Goal: Information Seeking & Learning: Learn about a topic

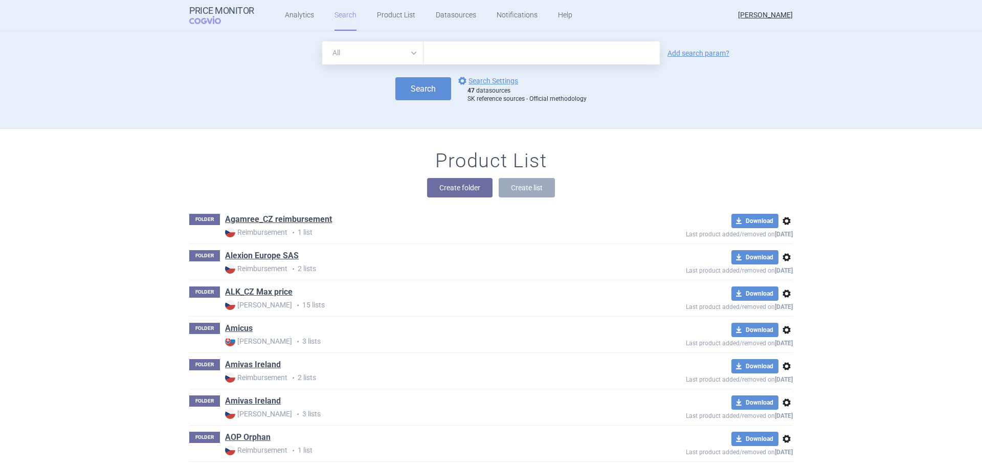
click at [207, 16] on span "COGVIO" at bounding box center [212, 20] width 46 height 8
click at [291, 19] on link "Analytics" at bounding box center [299, 15] width 29 height 31
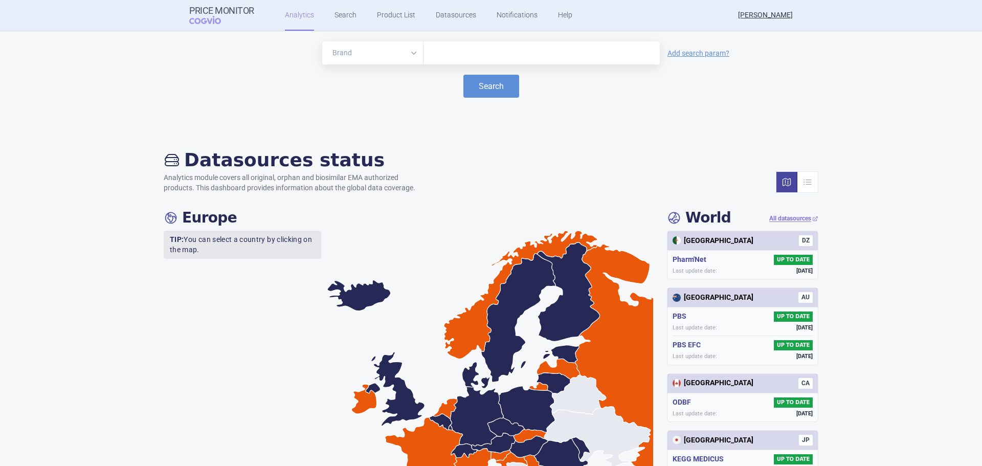
click at [444, 45] on div at bounding box center [542, 52] width 236 height 23
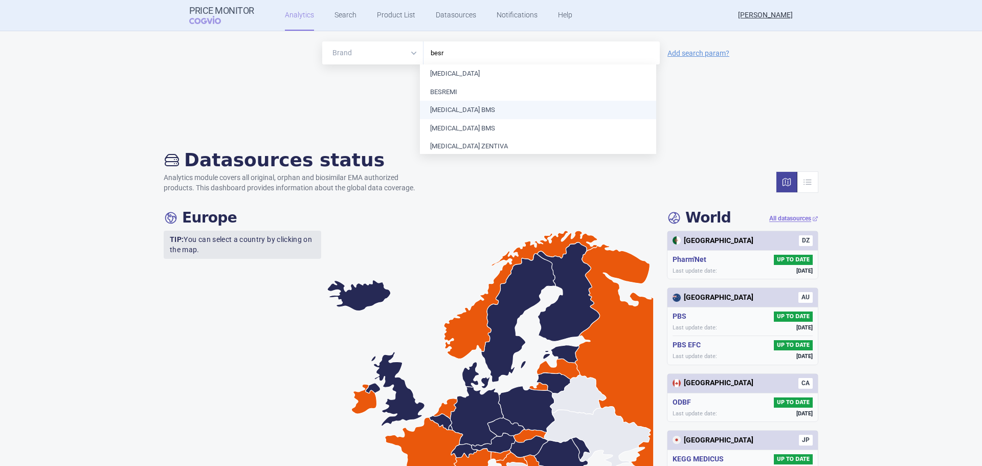
type input "[PERSON_NAME]"
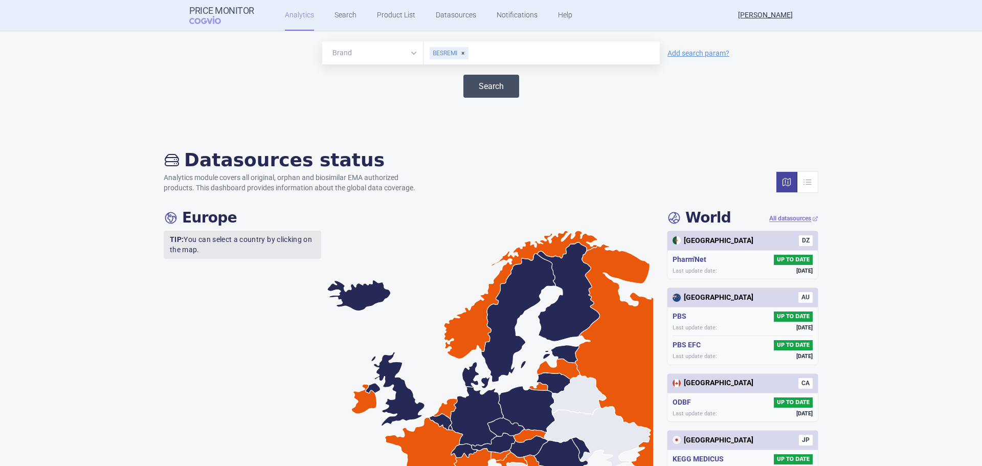
click at [493, 82] on button "Search" at bounding box center [491, 86] width 56 height 23
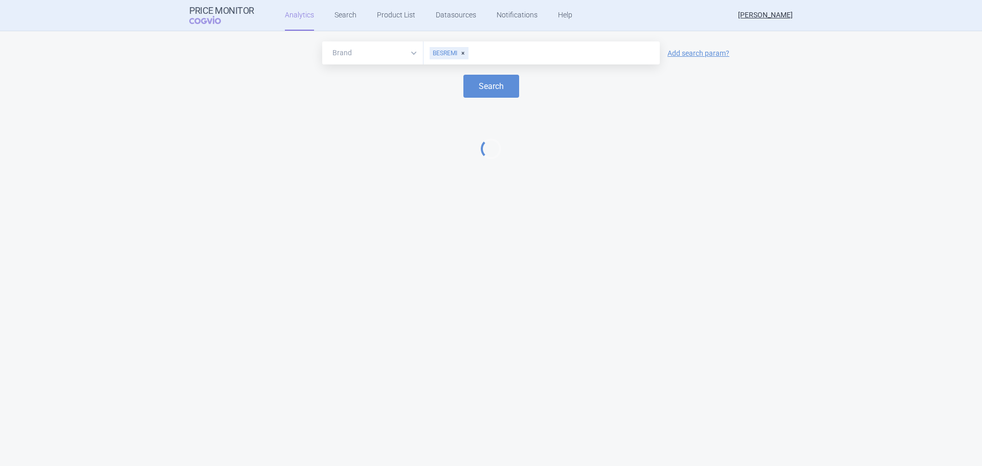
select select "EUR"
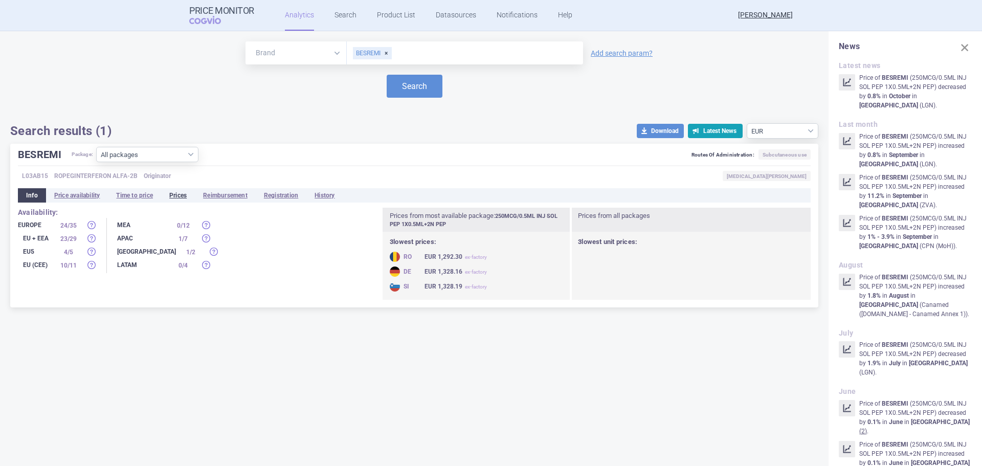
click at [173, 197] on li "Prices" at bounding box center [178, 195] width 34 height 14
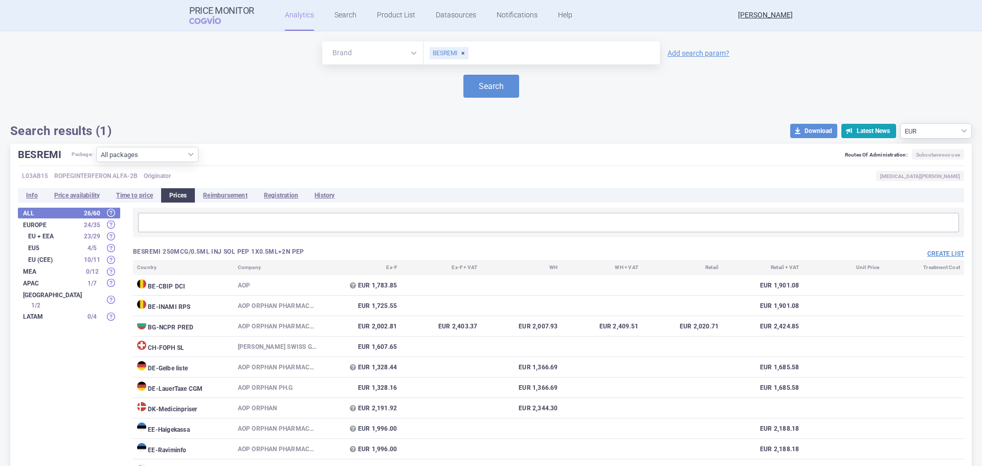
click at [140, 100] on div "Brand ATC/Active substance Therapeutic area BESREMI Add search param? Search Se…" at bounding box center [491, 89] width 962 height 97
click at [181, 114] on div "Brand ATC/Active substance Therapeutic area BESREMI Add search param? Search Se…" at bounding box center [491, 89] width 962 height 97
click at [214, 22] on span "COGVIO" at bounding box center [212, 20] width 46 height 8
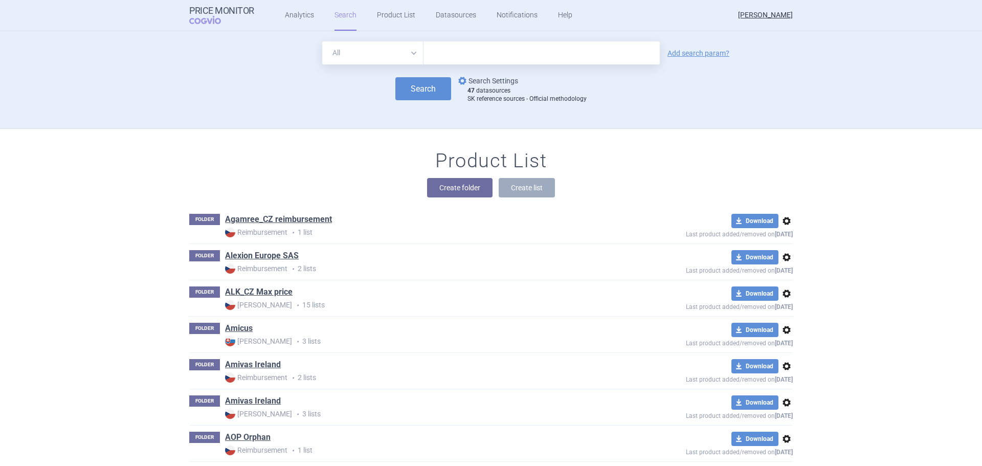
click at [486, 84] on link "options Search Settings" at bounding box center [487, 81] width 62 height 12
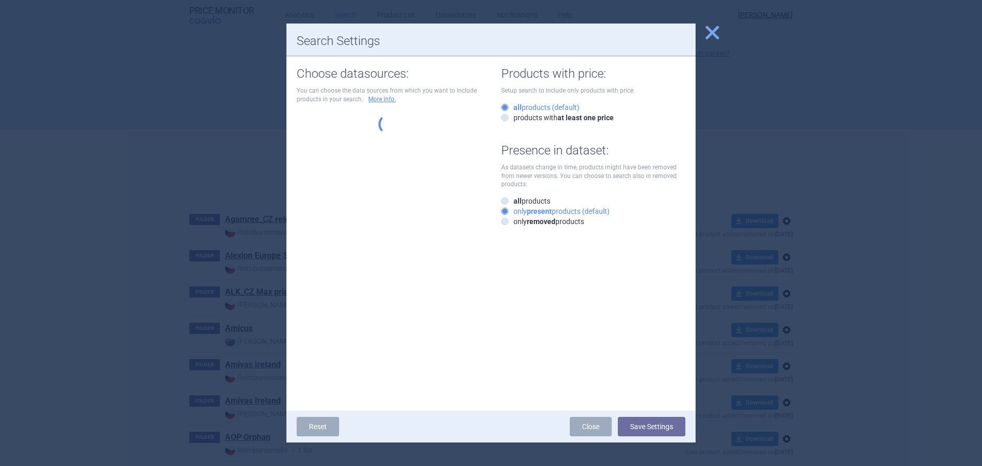
select select "3e39bb1b-0066-4e3d-9ac6-6dc98ece7831"
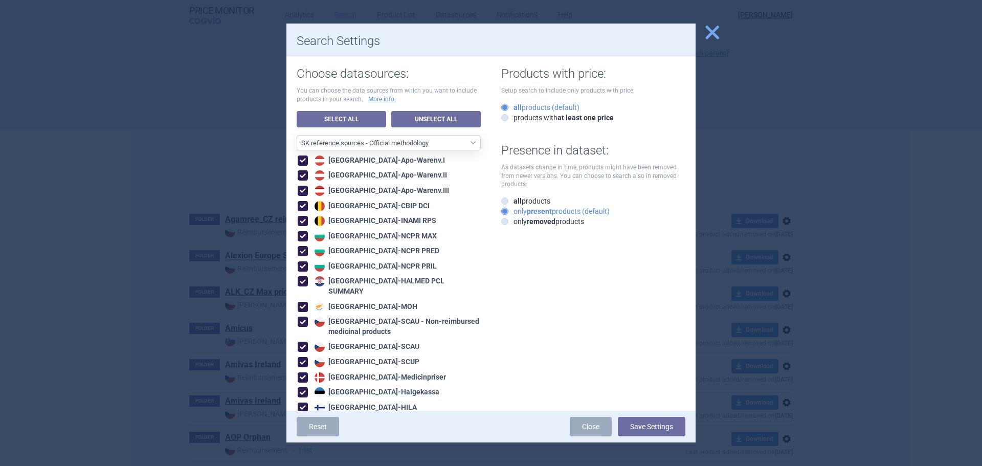
click at [717, 34] on span "close" at bounding box center [712, 33] width 18 height 18
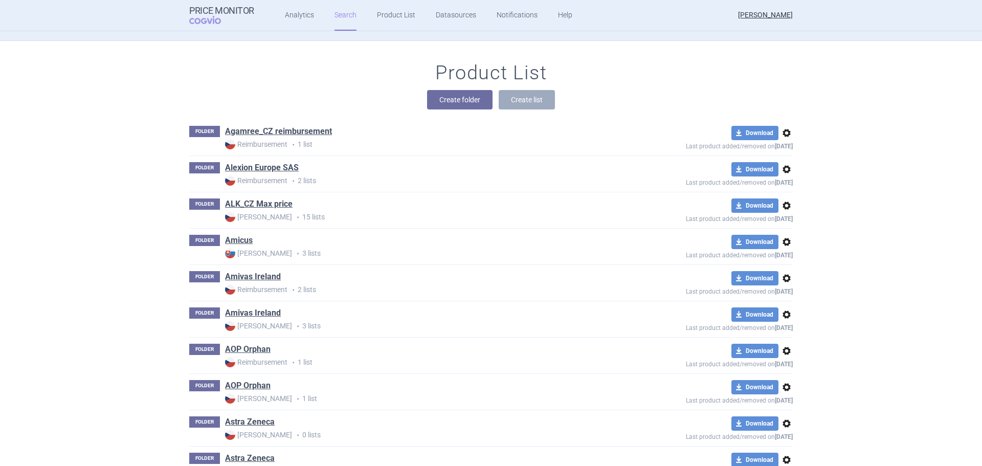
scroll to position [205, 0]
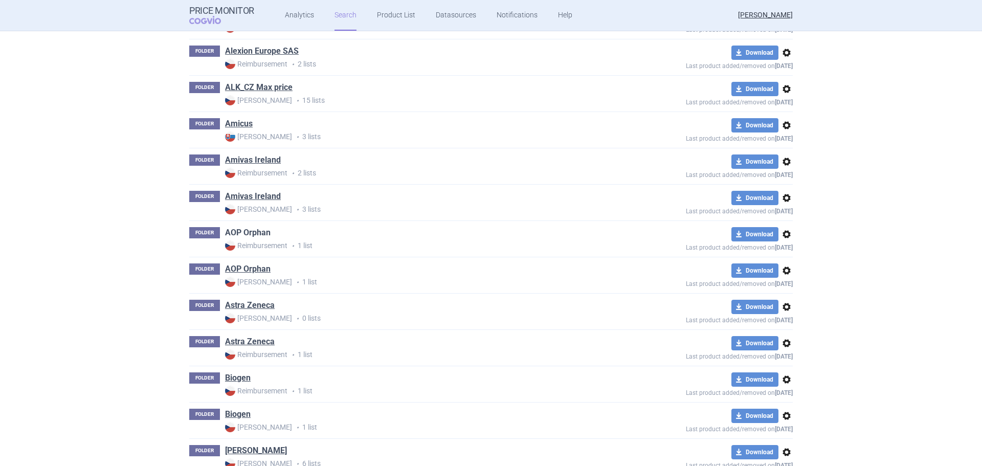
click at [240, 230] on link "AOP Orphan" at bounding box center [248, 232] width 46 height 11
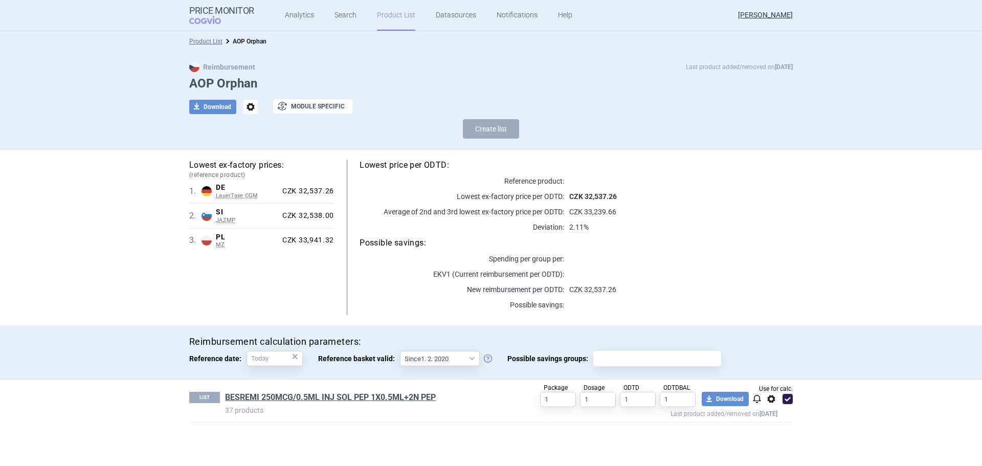
click at [259, 311] on div "Lowest ex-factory prices: (reference product) 1 . DE LauerTaxe CGM Germany Laue…" at bounding box center [491, 238] width 604 height 156
click at [426, 323] on div "Lowest ex-factory prices: (reference product) 1 . DE LauerTaxe CGM Germany Laue…" at bounding box center [491, 237] width 645 height 176
click at [346, 399] on link "BESREMI 250MCG/0.5ML INJ SOL PEP 1X0.5ML+2N PEP" at bounding box center [330, 397] width 211 height 11
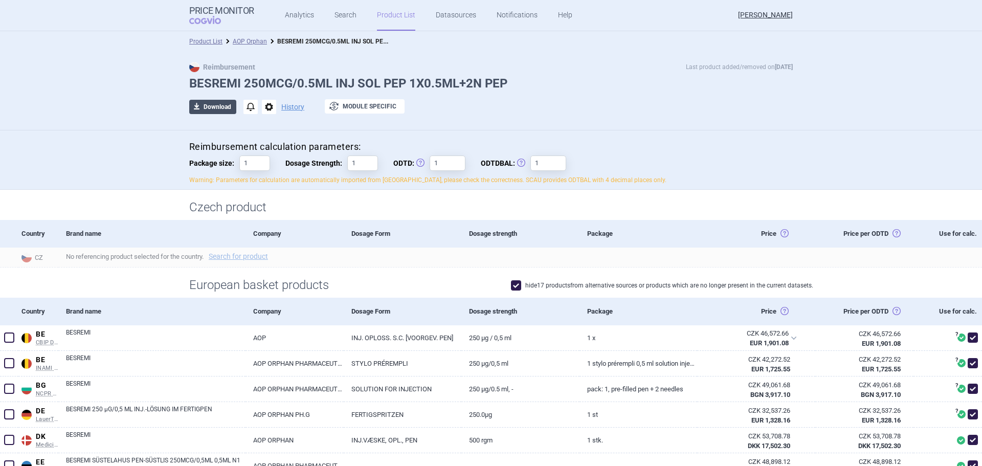
click at [208, 112] on button "download Download" at bounding box center [212, 107] width 47 height 14
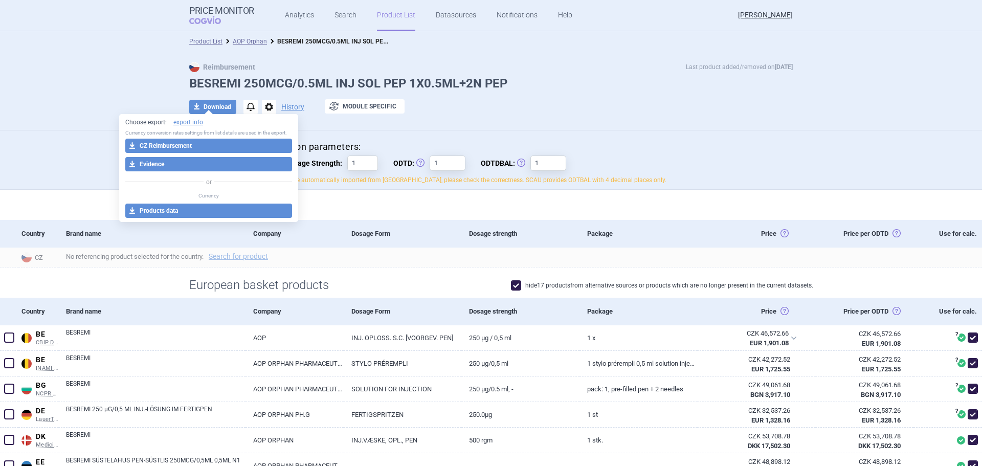
select select "EUR"
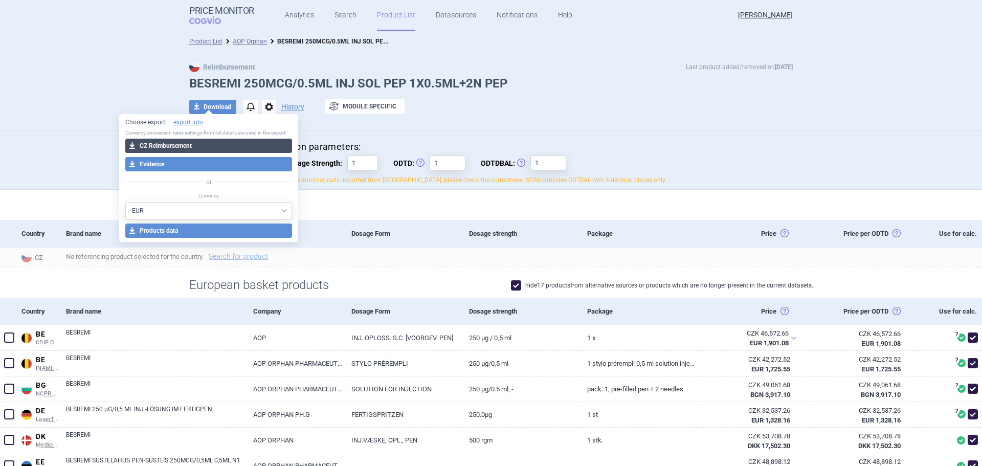
click at [229, 142] on button "download CZ Reimbursement" at bounding box center [208, 146] width 167 height 14
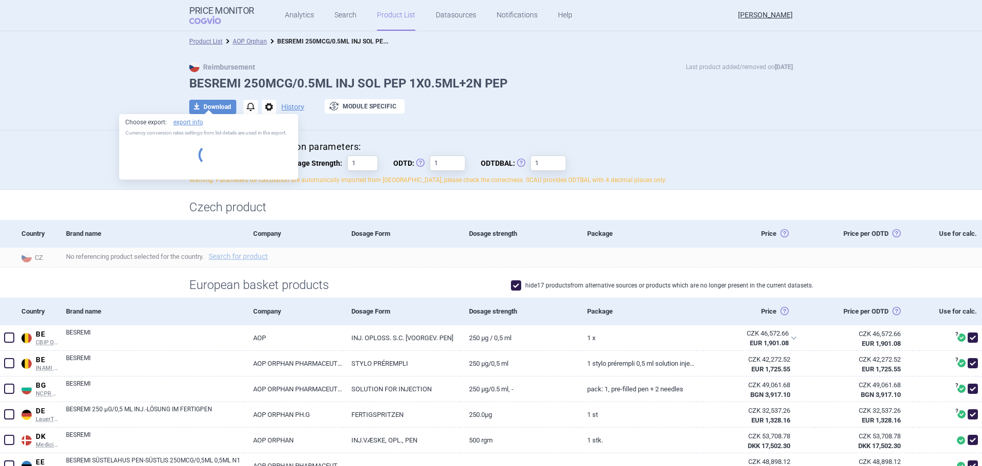
select select "EUR"
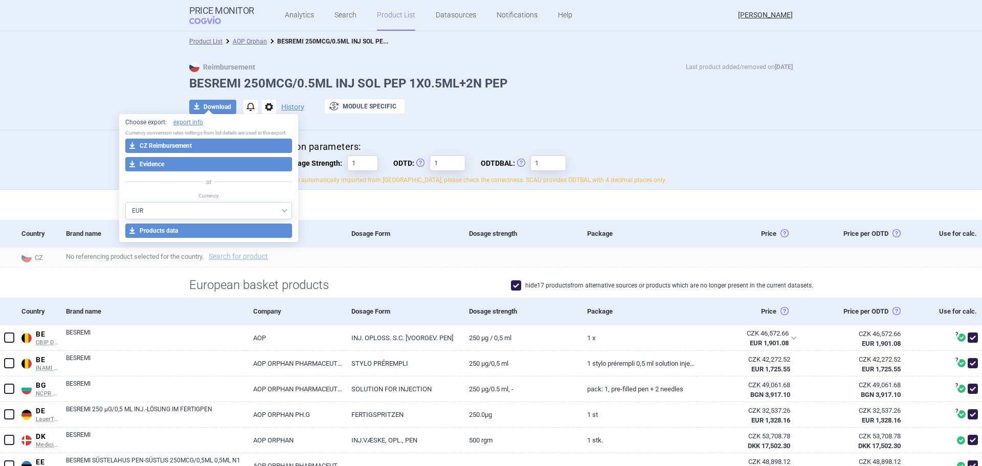
click at [112, 98] on div "Reimbursement Last product added/removed on 27 Aug BESREMI 250MCG/0.5ML INJ SOL…" at bounding box center [491, 91] width 982 height 79
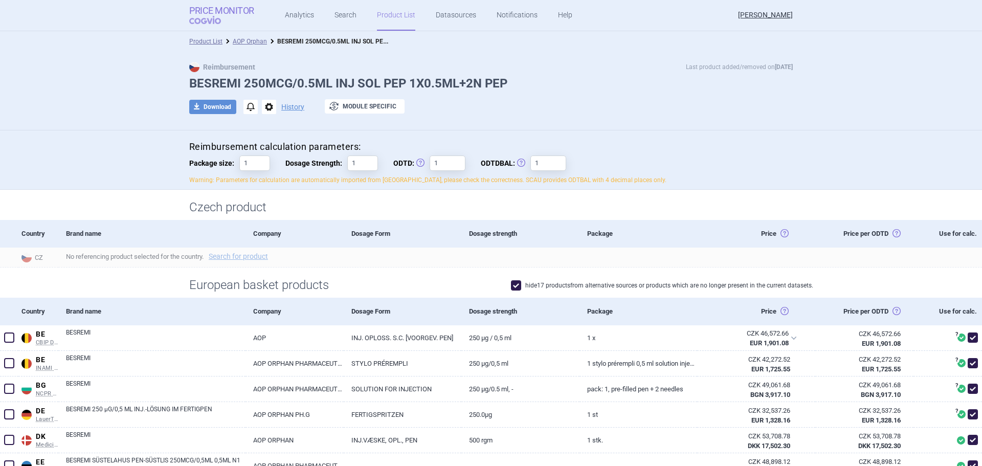
click at [203, 21] on span "COGVIO" at bounding box center [212, 20] width 46 height 8
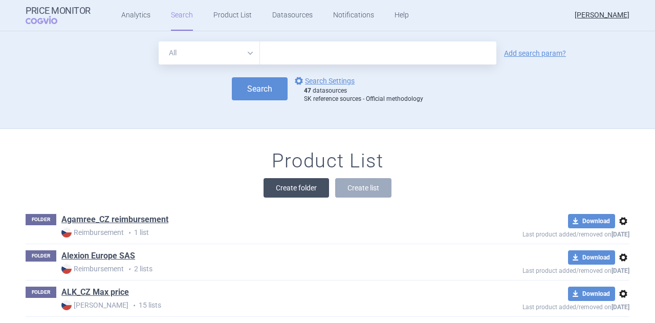
click at [299, 183] on button "Create folder" at bounding box center [295, 187] width 65 height 19
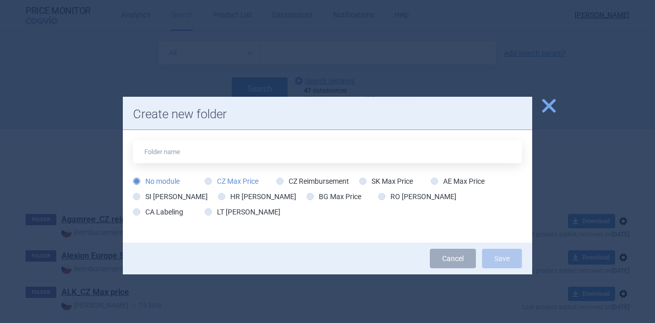
click at [208, 182] on icon at bounding box center [208, 181] width 7 height 7
click at [208, 182] on input "CZ Max Price" at bounding box center [210, 181] width 10 height 10
radio input "true"
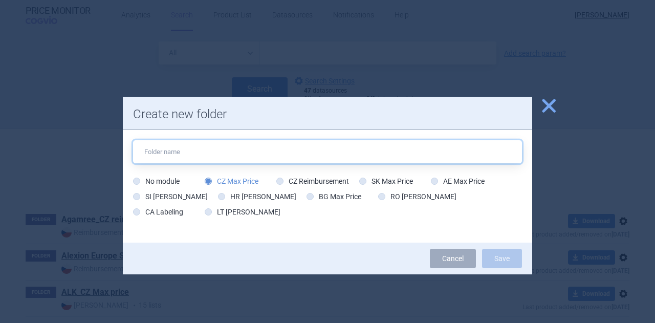
click at [204, 151] on input "text" at bounding box center [327, 151] width 389 height 23
type input "AOP Orphan"
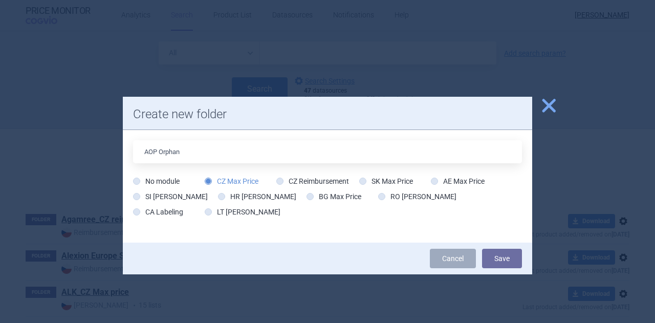
click at [547, 106] on span "close" at bounding box center [549, 106] width 18 height 18
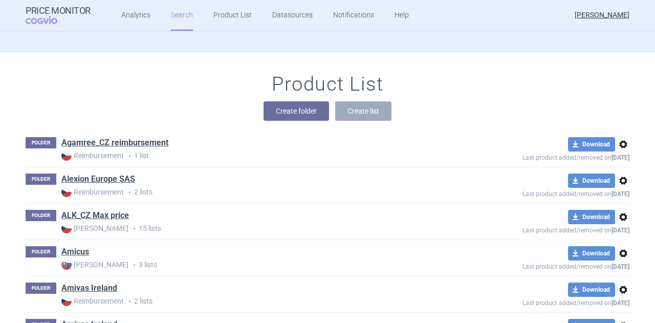
scroll to position [68, 0]
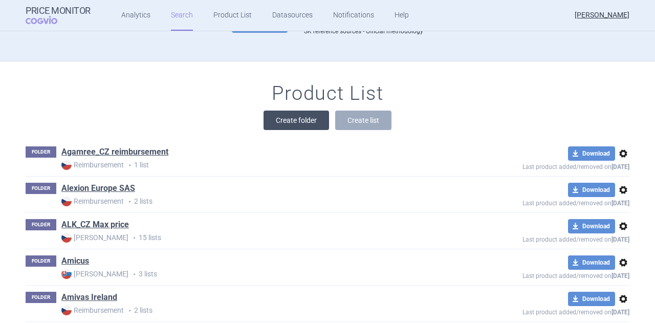
click at [313, 113] on button "Create folder" at bounding box center [295, 120] width 65 height 19
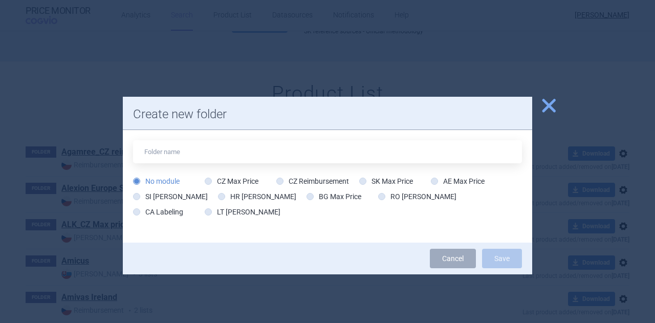
click at [550, 106] on span "close" at bounding box center [549, 106] width 18 height 18
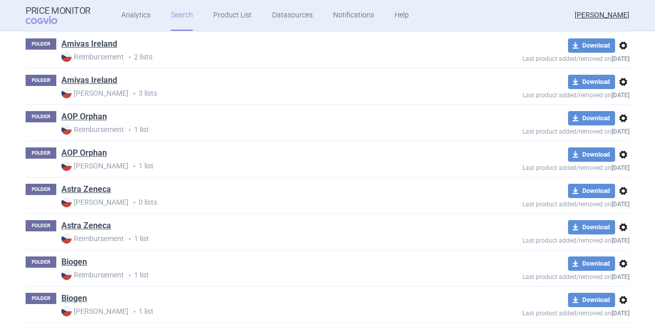
scroll to position [324, 0]
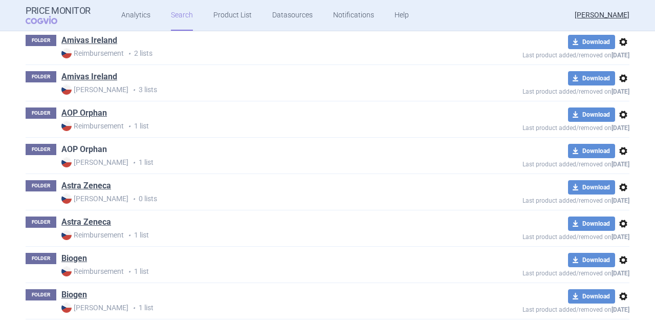
click at [86, 149] on link "AOP Orphan" at bounding box center [84, 149] width 46 height 11
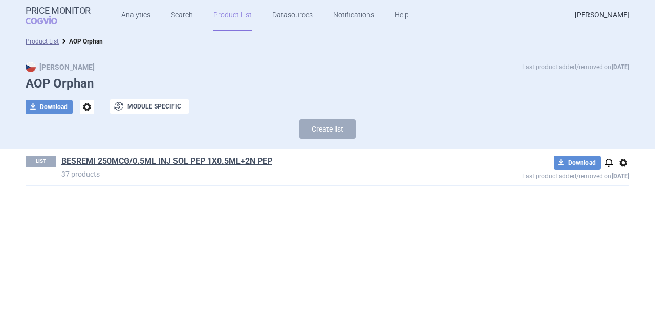
click at [182, 57] on div "Max Price Last product added/removed on 27 Aug AOP Orphan download Download opt…" at bounding box center [327, 101] width 655 height 98
click at [134, 15] on link "Analytics" at bounding box center [135, 15] width 29 height 31
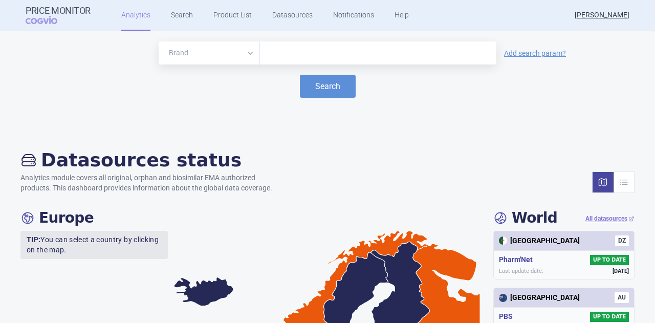
click at [276, 56] on input "text" at bounding box center [378, 53] width 226 height 13
click at [245, 60] on select "Brand ATC/Active substance Therapeutic area" at bounding box center [209, 52] width 101 height 23
click at [289, 53] on input "text" at bounding box center [378, 53] width 226 height 13
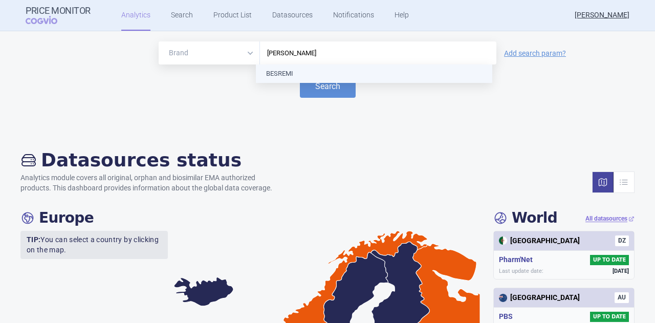
click at [363, 54] on input "[PERSON_NAME]" at bounding box center [378, 53] width 226 height 13
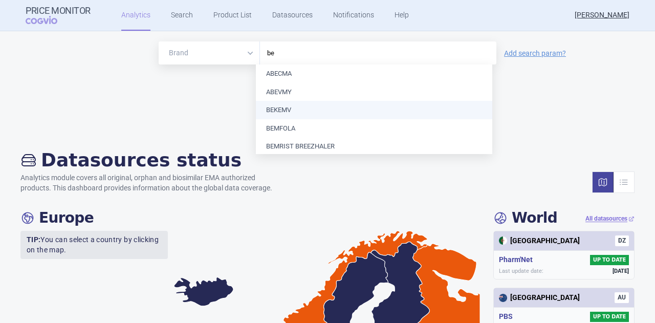
type input "b"
type input "d"
type input "bes"
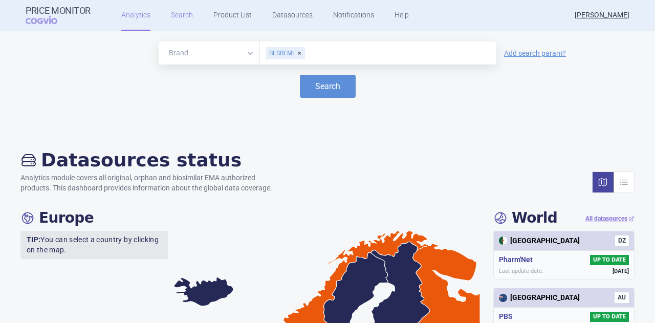
click at [181, 15] on link "Search" at bounding box center [182, 15] width 22 height 31
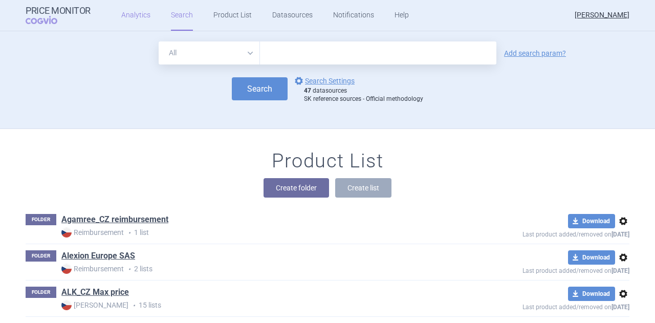
click at [127, 17] on link "Analytics" at bounding box center [135, 15] width 29 height 31
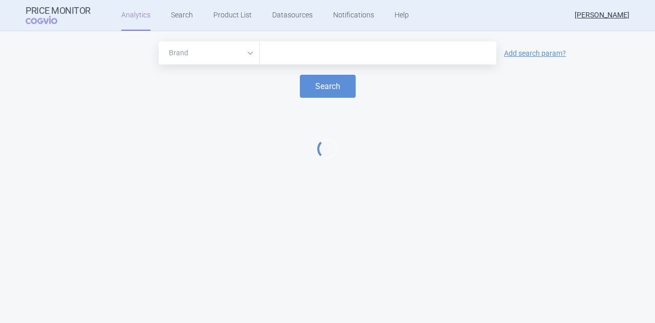
click at [298, 51] on input "text" at bounding box center [378, 53] width 226 height 13
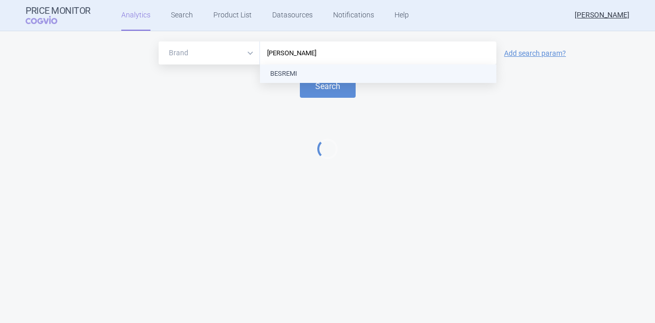
type input "besrem"
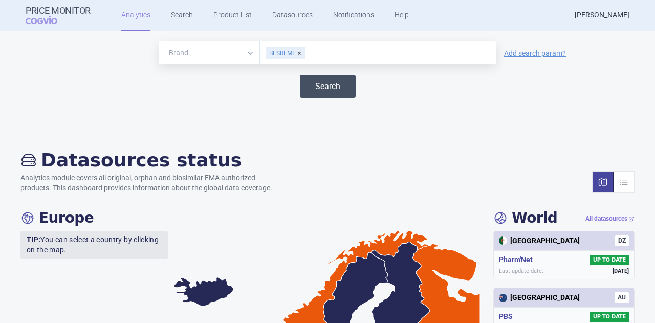
click at [314, 85] on button "Search" at bounding box center [328, 86] width 56 height 23
select select "EUR"
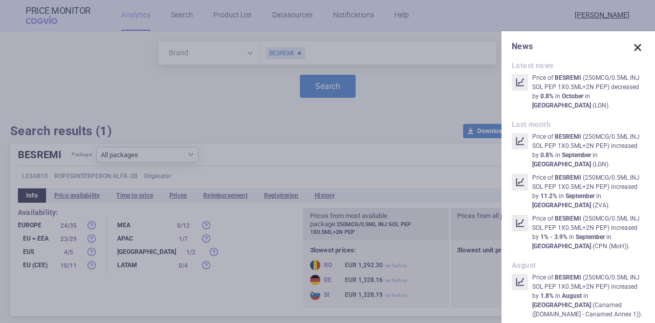
click at [630, 50] on span at bounding box center [637, 47] width 14 height 14
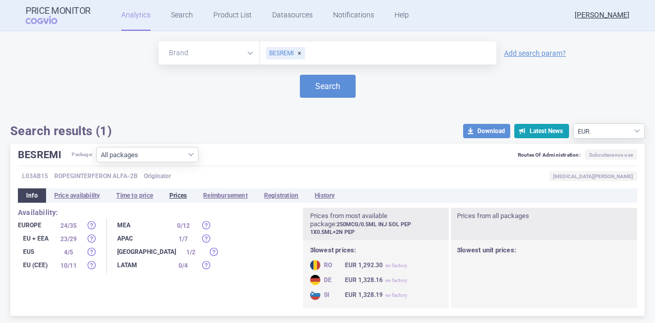
click at [184, 197] on li "Prices" at bounding box center [178, 195] width 34 height 14
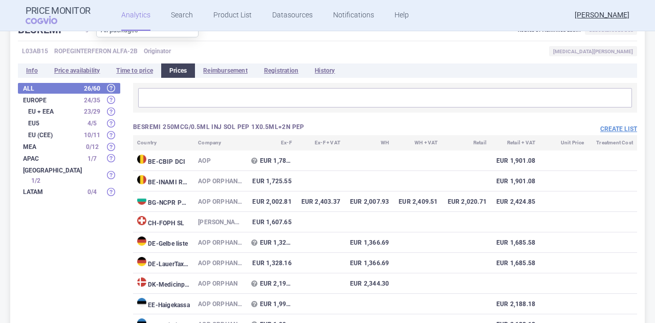
scroll to position [109, 0]
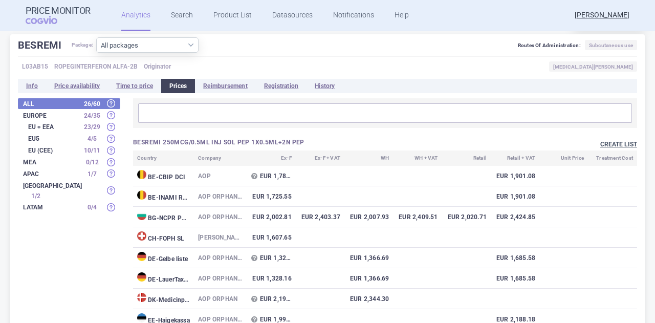
click at [615, 144] on button "Create list" at bounding box center [618, 144] width 37 height 9
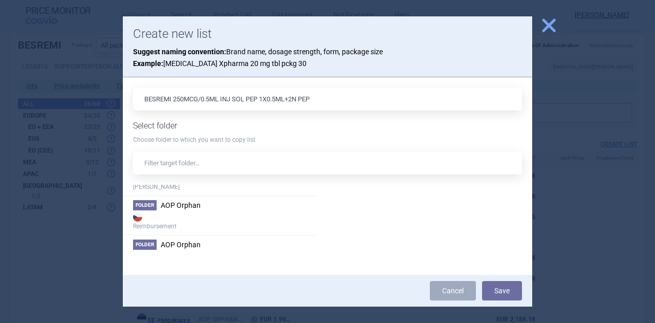
scroll to position [246, 0]
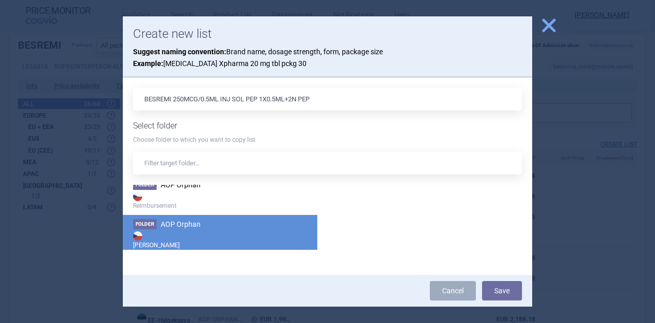
click at [193, 224] on span "AOP Orphan" at bounding box center [181, 224] width 40 height 8
click at [196, 225] on span "AOP Orphan" at bounding box center [181, 224] width 40 height 8
click at [500, 291] on button "Save" at bounding box center [502, 290] width 40 height 19
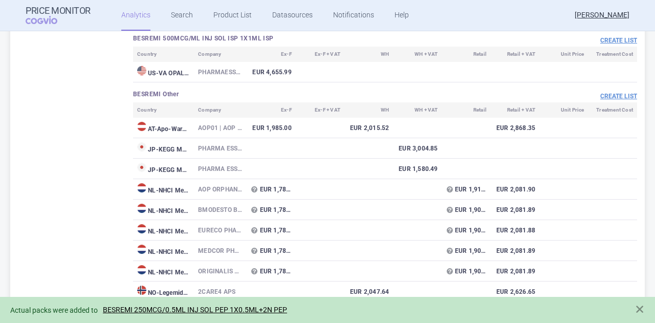
scroll to position [1030, 0]
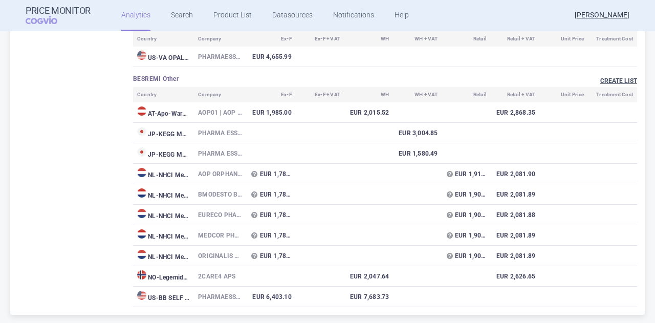
click at [617, 81] on button "Create list" at bounding box center [618, 81] width 37 height 9
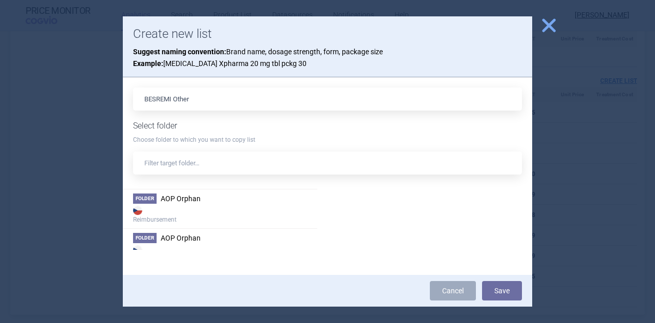
scroll to position [252, 0]
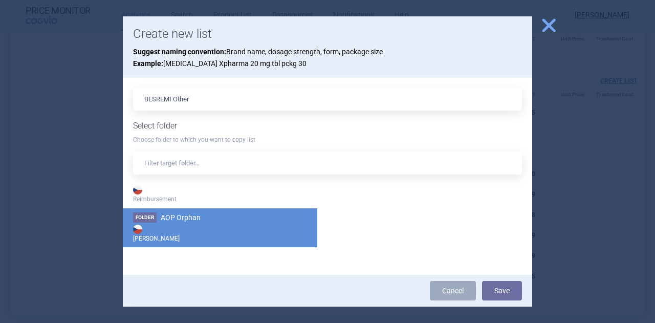
click at [224, 219] on li "Folder AOP Orphan Max Price" at bounding box center [220, 227] width 194 height 39
click at [502, 287] on button "Save" at bounding box center [502, 290] width 40 height 19
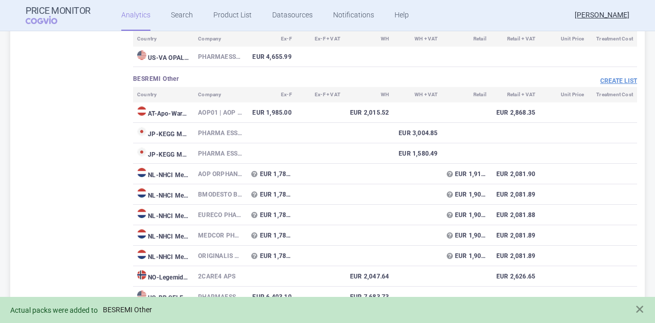
click at [132, 312] on link "BESREMI Other" at bounding box center [127, 309] width 49 height 9
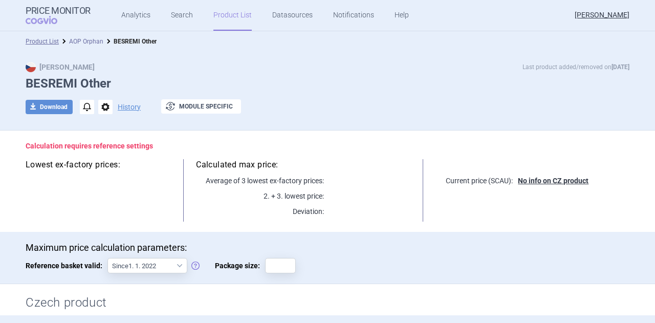
click at [88, 38] on link "AOP Orphan" at bounding box center [86, 41] width 34 height 7
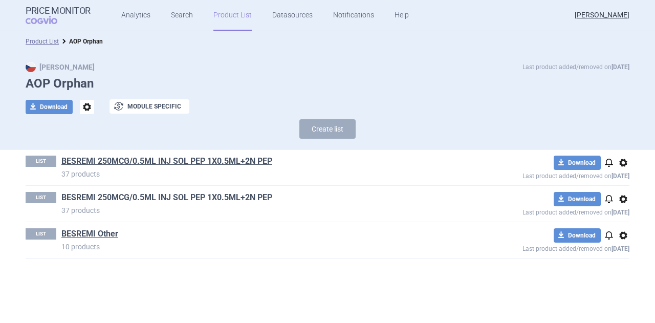
click at [224, 200] on link "BESREMI 250MCG/0.5ML INJ SOL PEP 1X0.5ML+2N PEP" at bounding box center [166, 197] width 211 height 11
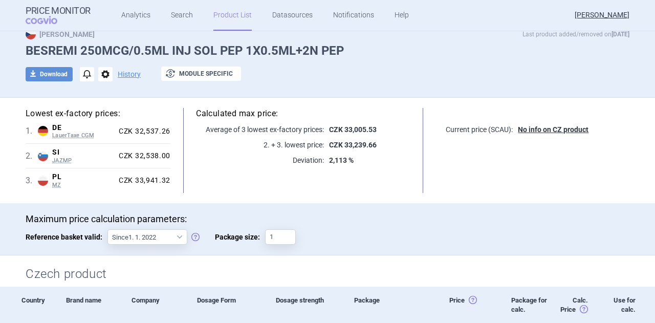
scroll to position [34, 0]
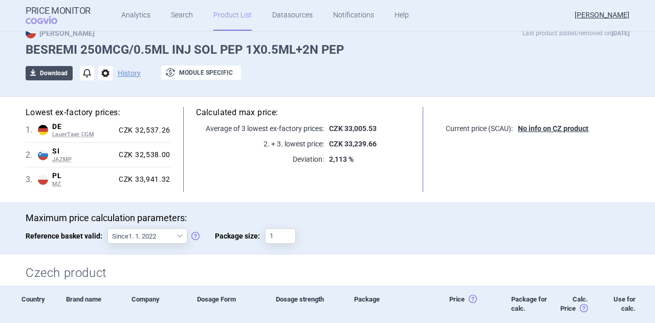
click at [56, 71] on button "download Download" at bounding box center [49, 73] width 47 height 14
select select "EUR"
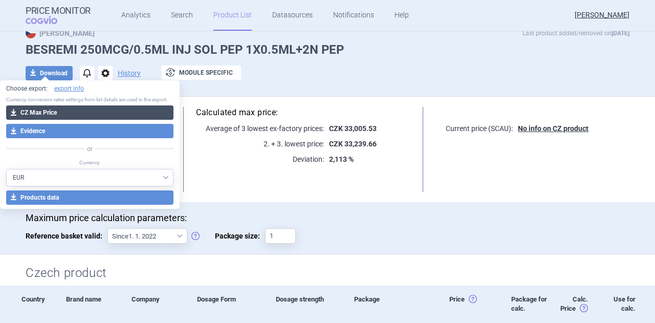
click at [58, 113] on button "download CZ Max Price" at bounding box center [89, 112] width 167 height 14
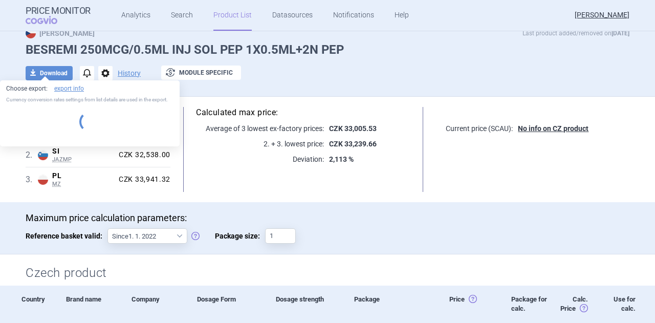
select select "EUR"
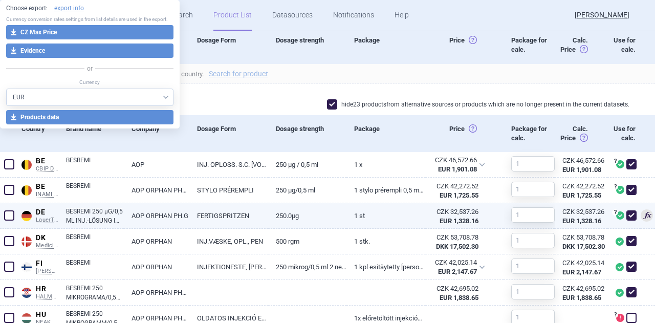
scroll to position [293, 0]
click at [78, 207] on link "BESREMI 250 µG/0,5 ML INJ.-LÖSUNG IM FERTIGPEN" at bounding box center [95, 215] width 58 height 18
select select "EUR"
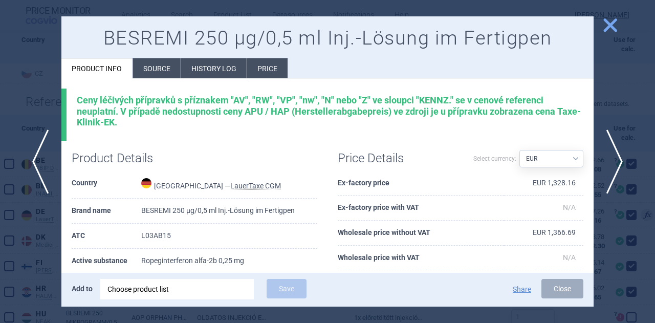
click at [606, 30] on span "close" at bounding box center [610, 25] width 18 height 18
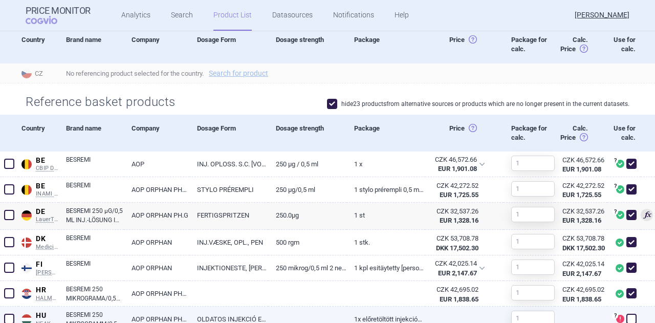
drag, startPoint x: 281, startPoint y: 303, endPoint x: 241, endPoint y: 313, distance: 41.6
click at [281, 303] on div at bounding box center [307, 294] width 79 height 26
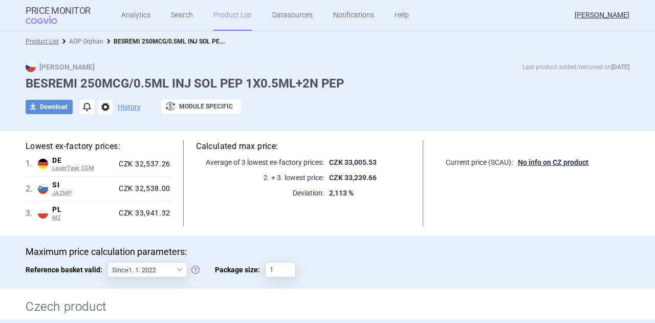
click at [88, 41] on link "AOP Orphan" at bounding box center [86, 41] width 34 height 7
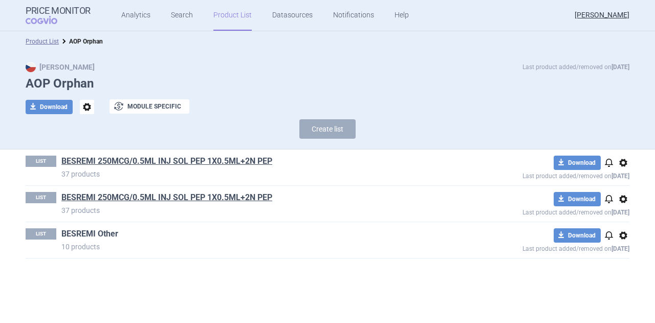
click at [101, 234] on link "BESREMI Other" at bounding box center [89, 233] width 57 height 11
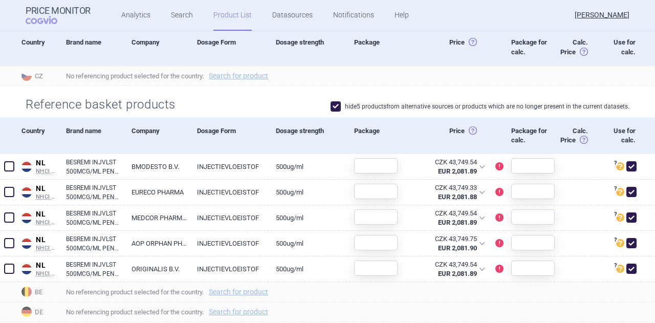
scroll to position [324, 0]
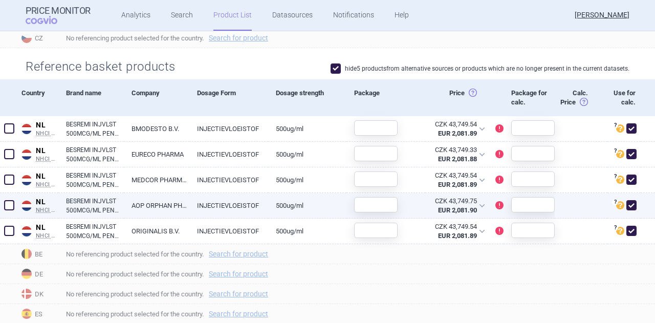
click at [75, 203] on link "BESREMI INJVLST 500MCG/ML PEN 0,5ML" at bounding box center [95, 205] width 58 height 18
select select "EUR"
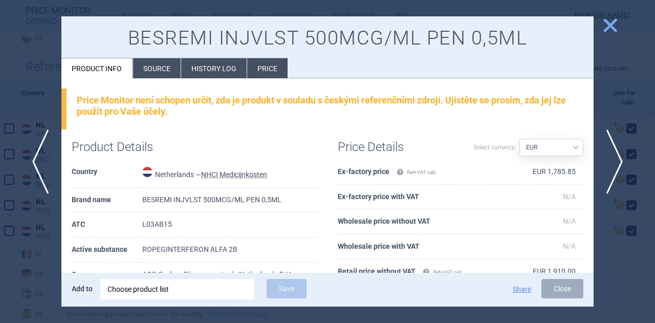
click at [160, 71] on li "Source" at bounding box center [157, 68] width 48 height 20
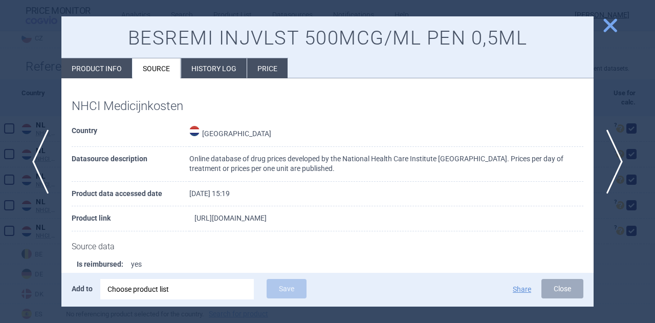
click at [263, 216] on link "[URL][DOMAIN_NAME]" at bounding box center [230, 217] width 72 height 7
click at [610, 25] on span "close" at bounding box center [610, 25] width 18 height 18
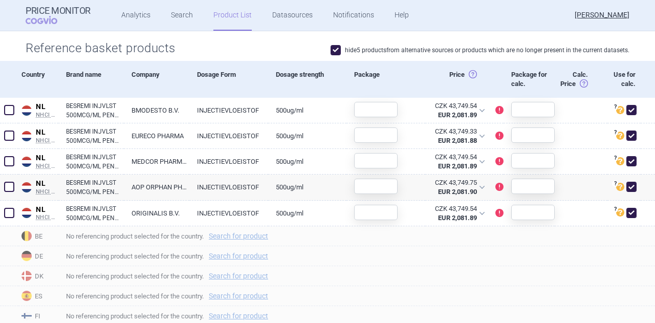
scroll to position [343, 0]
click at [104, 189] on link "BESREMI INJVLST 500MCG/ML PEN 0,5ML" at bounding box center [95, 187] width 58 height 18
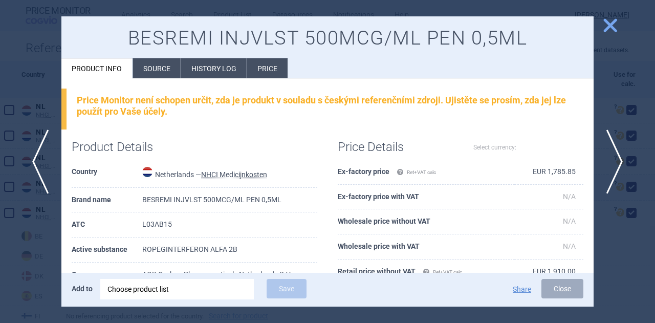
select select "EUR"
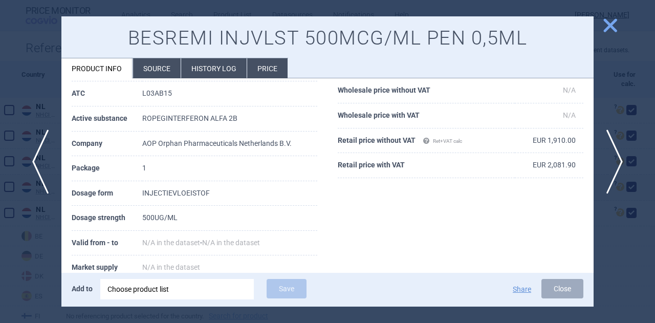
scroll to position [130, 0]
click at [569, 293] on button "Close" at bounding box center [562, 288] width 42 height 19
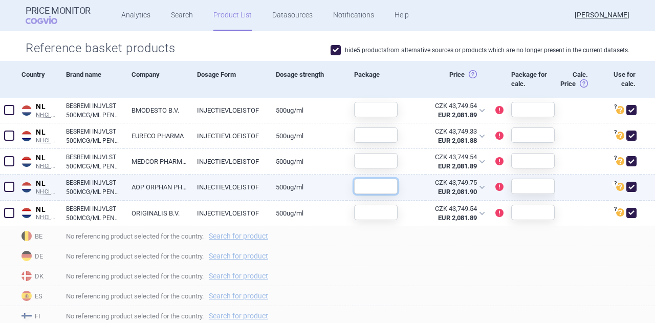
click at [377, 186] on input "text" at bounding box center [375, 186] width 43 height 15
type input "1"
click at [536, 186] on input "text" at bounding box center [532, 186] width 43 height 15
type input "1"
click at [514, 253] on span "No referencing product selected for the country. Search for product" at bounding box center [360, 256] width 589 height 12
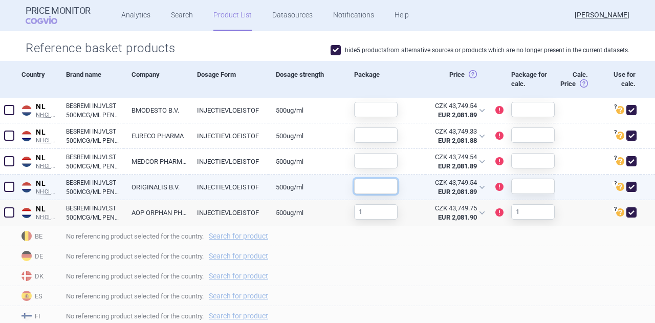
click at [389, 183] on input "text" at bounding box center [375, 186] width 43 height 15
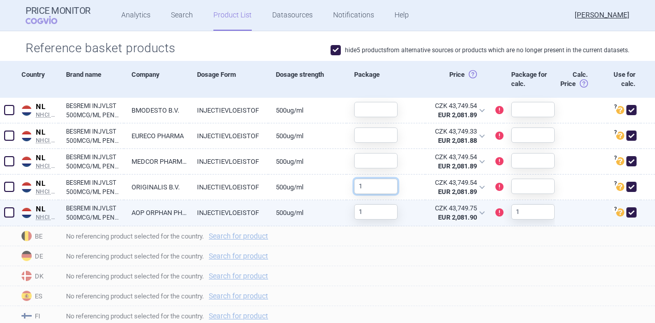
type input "1"
click at [371, 212] on input "1" at bounding box center [375, 211] width 43 height 15
click at [536, 209] on input "1" at bounding box center [532, 211] width 43 height 15
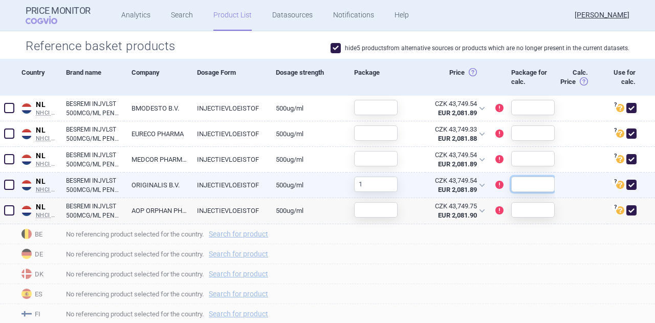
click at [536, 182] on input "text" at bounding box center [532, 183] width 43 height 15
type input "1"
click at [536, 182] on input "text" at bounding box center [532, 183] width 43 height 15
type input "1"
click at [489, 279] on span "No referencing product selected for the country. Search for product" at bounding box center [360, 274] width 589 height 12
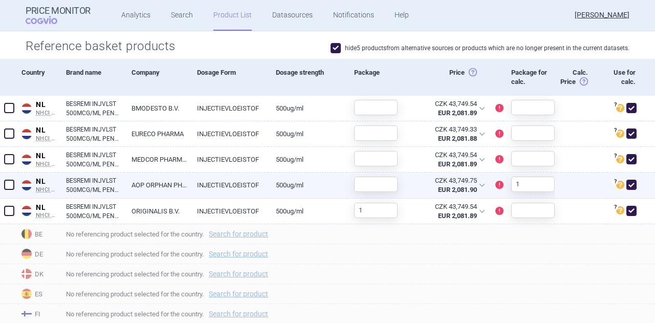
click at [11, 187] on span at bounding box center [9, 185] width 10 height 10
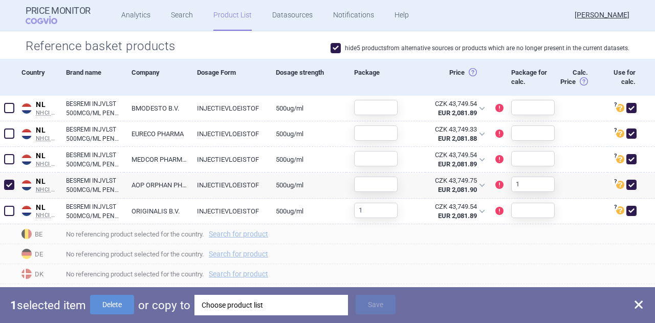
click at [223, 300] on div "Choose product list" at bounding box center [271, 305] width 139 height 20
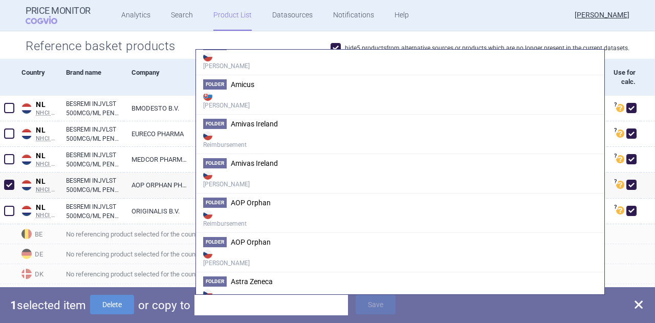
scroll to position [184, 0]
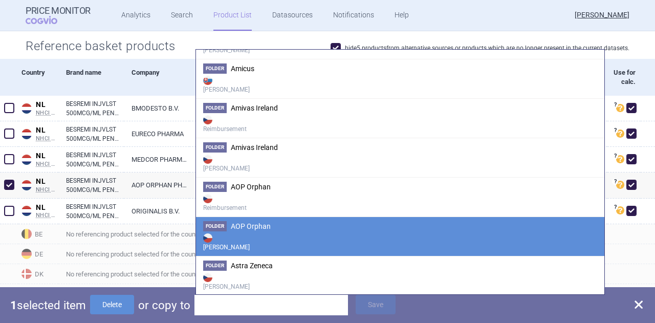
click at [316, 231] on strong "[PERSON_NAME]" at bounding box center [400, 241] width 394 height 20
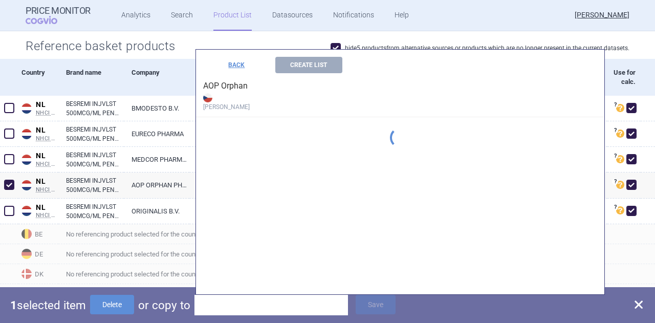
scroll to position [0, 0]
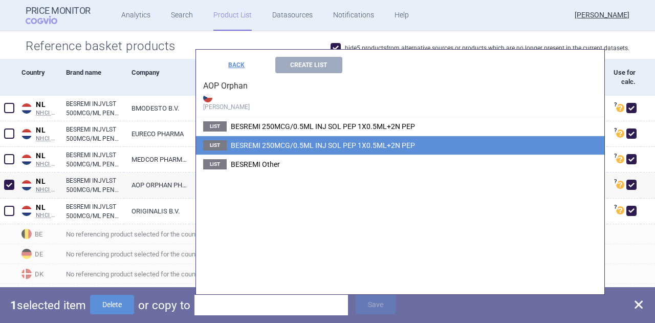
click at [336, 144] on span "BESREMI 250MCG/0.5ML INJ SOL PEP 1X0.5ML+2N PEP" at bounding box center [323, 145] width 184 height 8
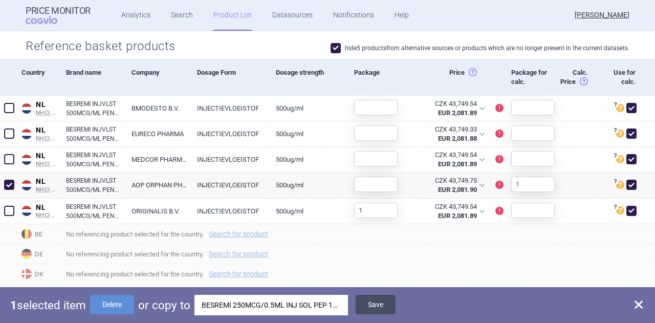
click at [366, 301] on button "Save" at bounding box center [376, 304] width 40 height 19
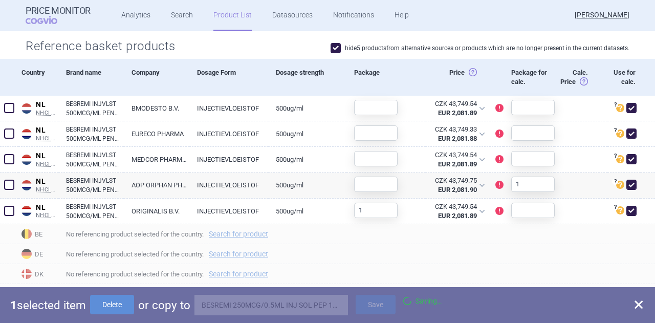
checkbox input "false"
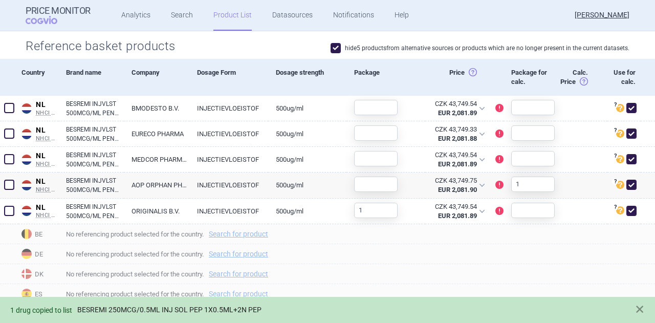
click at [247, 307] on link "BESREMI 250MCG/0.5ML INJ SOL PEP 1X0.5ML+2N PEP" at bounding box center [169, 309] width 184 height 9
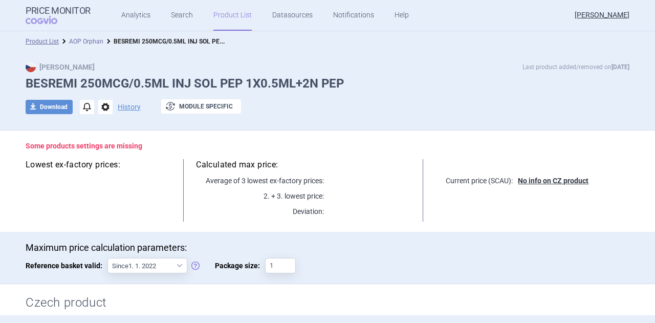
click at [86, 39] on link "AOP Orphan" at bounding box center [86, 41] width 34 height 7
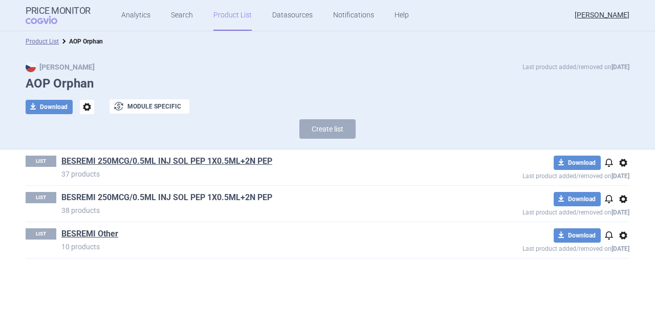
click at [227, 195] on link "BESREMI 250MCG/0.5ML INJ SOL PEP 1X0.5ML+2N PEP" at bounding box center [166, 197] width 211 height 11
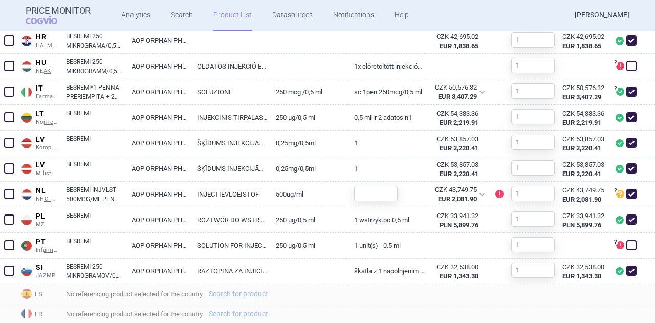
scroll to position [545, 0]
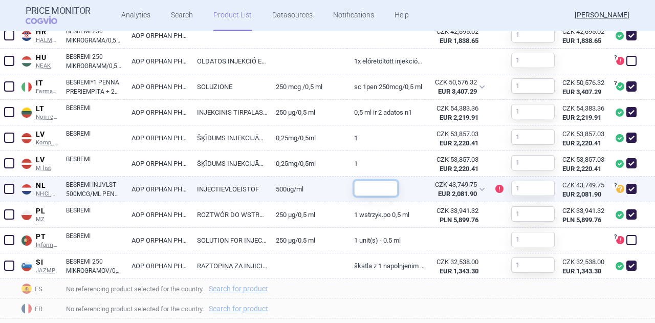
click at [362, 191] on input "text" at bounding box center [375, 188] width 43 height 15
type input "1"
click at [523, 189] on input "text" at bounding box center [532, 188] width 43 height 15
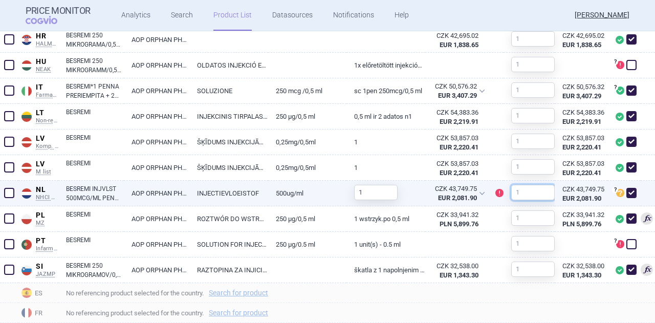
scroll to position [548, 0]
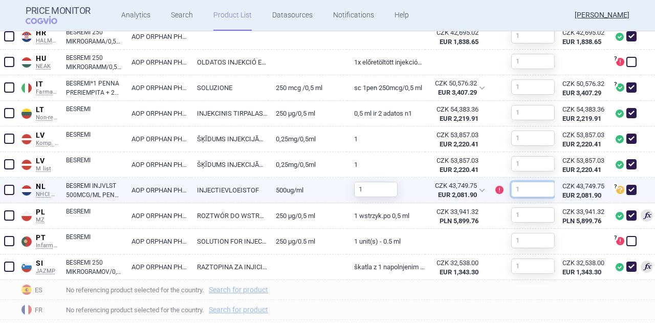
type input "1"
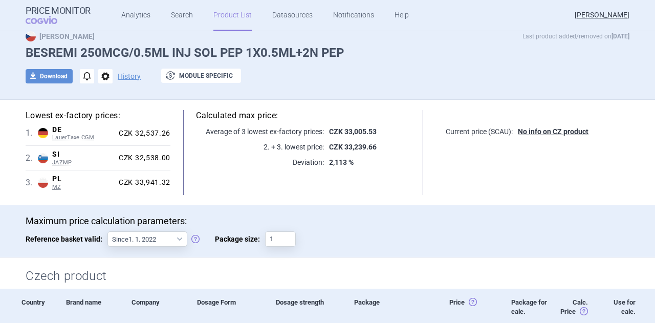
scroll to position [27, 0]
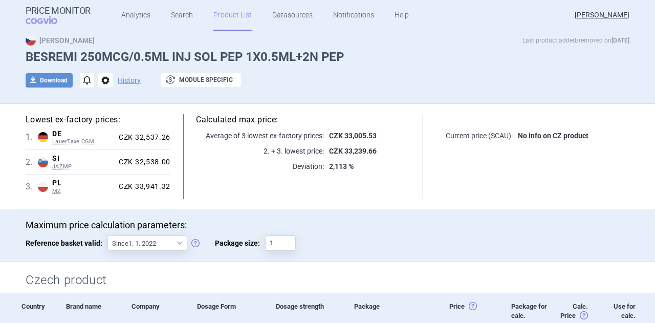
click at [322, 219] on p "Maximum price calculation parameters:" at bounding box center [328, 224] width 604 height 11
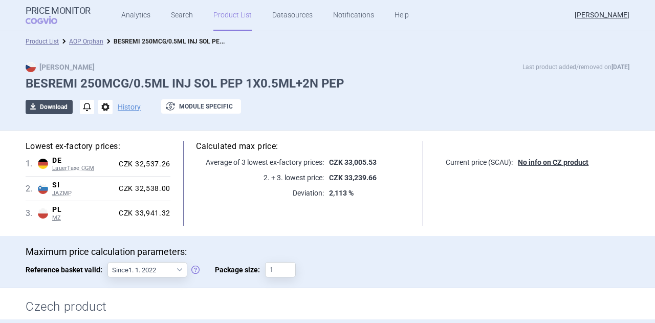
click at [46, 104] on button "download Download" at bounding box center [49, 107] width 47 height 14
select select "EUR"
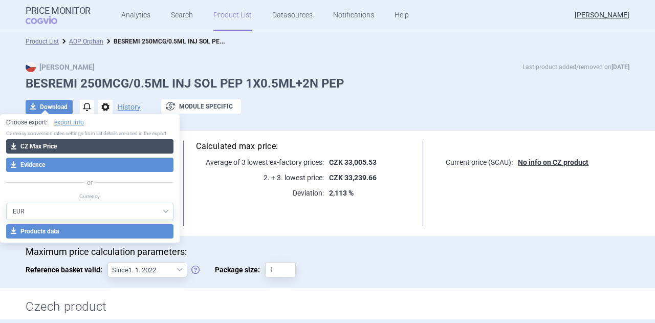
click at [49, 145] on button "download CZ Max Price" at bounding box center [89, 146] width 167 height 14
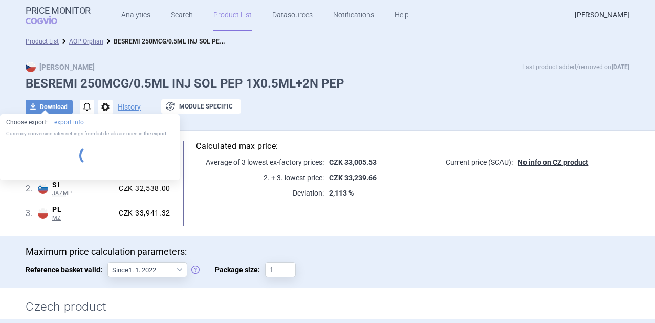
select select "EUR"
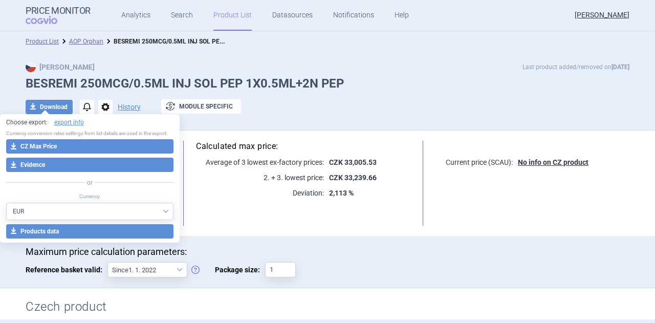
click at [352, 148] on h5 "Calculated max price:" at bounding box center [303, 146] width 214 height 11
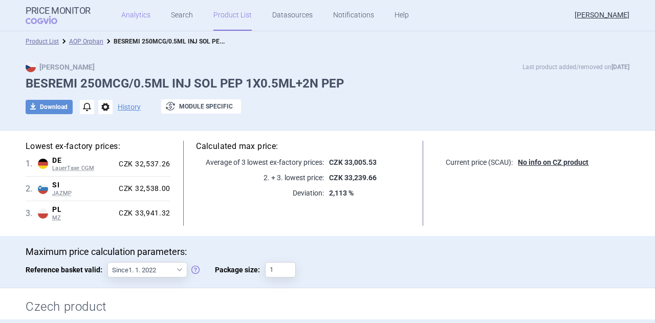
click at [128, 13] on link "Analytics" at bounding box center [135, 15] width 29 height 31
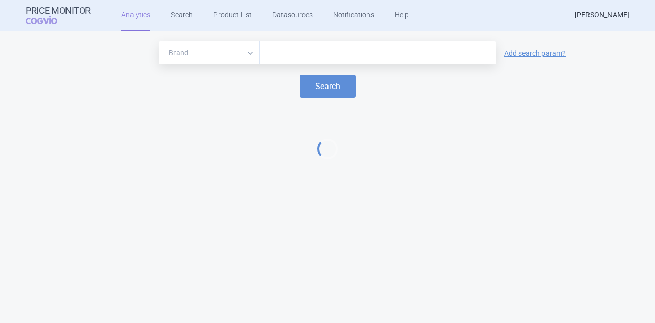
click at [286, 52] on input "text" at bounding box center [378, 53] width 226 height 13
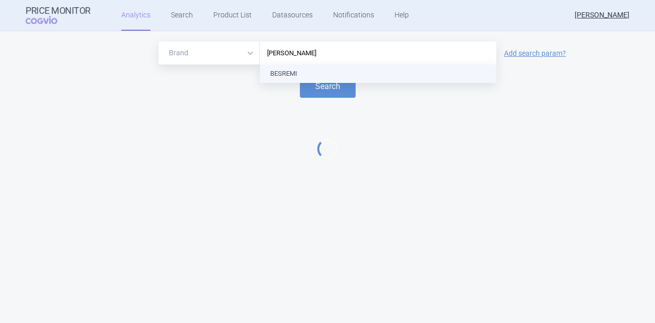
type input "besrem"
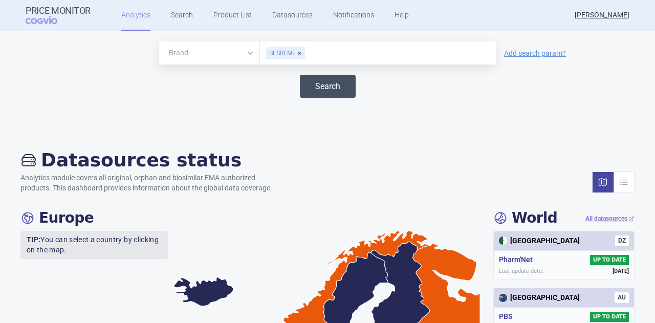
click at [320, 87] on button "Search" at bounding box center [328, 86] width 56 height 23
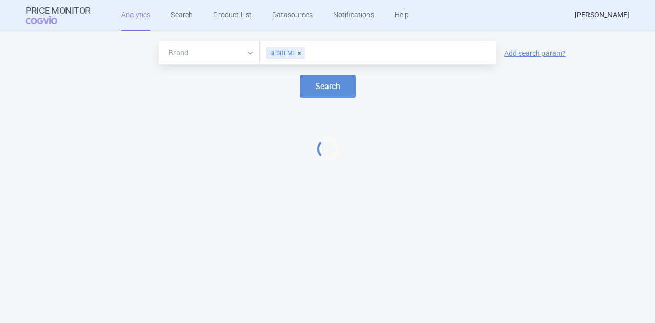
select select "EUR"
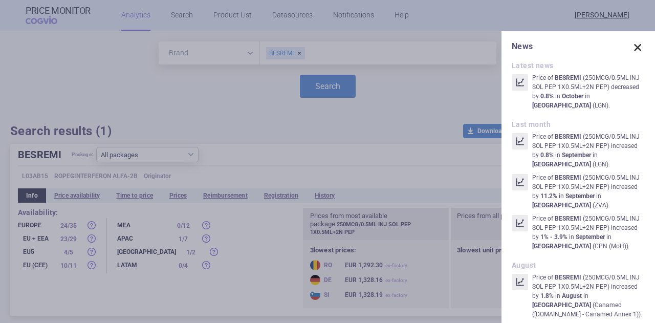
click at [630, 46] on span at bounding box center [637, 47] width 14 height 14
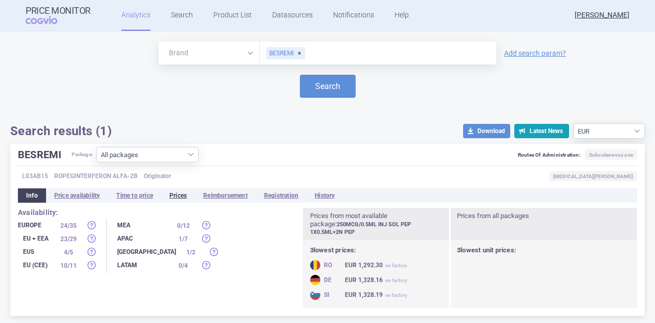
click at [178, 196] on li "Prices" at bounding box center [178, 195] width 34 height 14
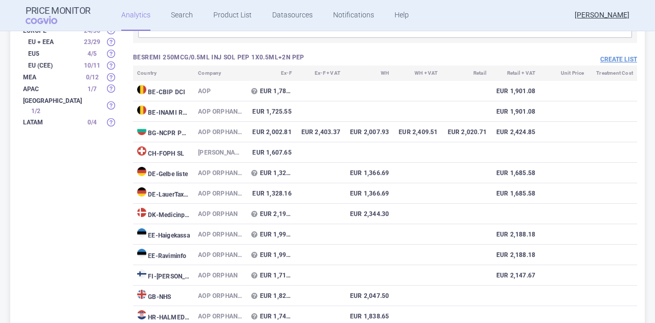
scroll to position [182, 0]
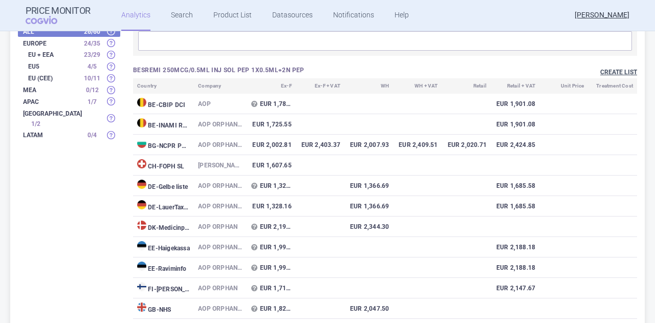
click at [614, 69] on button "Create list" at bounding box center [618, 72] width 37 height 9
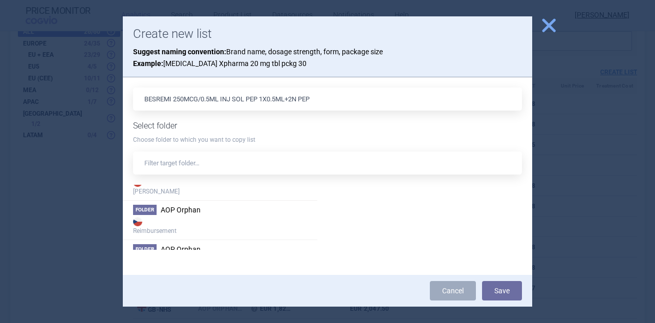
scroll to position [225, 0]
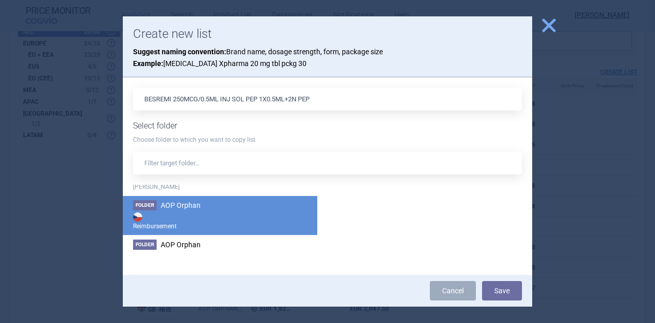
click at [211, 211] on strong "Reimbursement" at bounding box center [220, 220] width 174 height 20
click at [504, 293] on button "Save" at bounding box center [502, 290] width 40 height 19
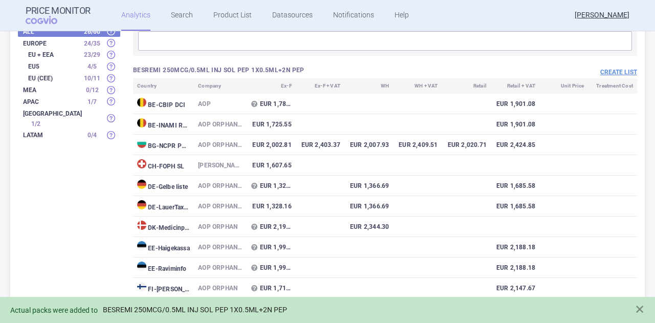
click at [266, 308] on link "BESREMI 250MCG/0.5ML INJ SOL PEP 1X0.5ML+2N PEP" at bounding box center [195, 309] width 184 height 9
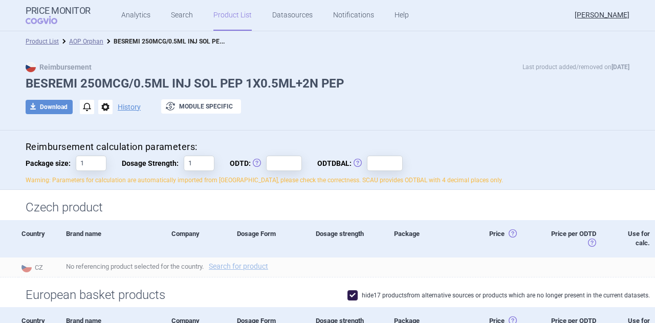
scroll to position [69, 0]
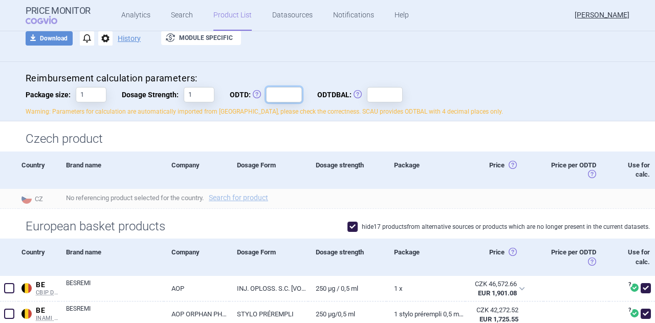
click at [285, 95] on input "ODTD: Obvyklá Denní Terapeutická Dávka" at bounding box center [284, 94] width 36 height 15
type input "1"
click at [373, 91] on input "ODTDBAL: Obvyklá Denní Terapeutická Dávka Balení" at bounding box center [385, 94] width 36 height 15
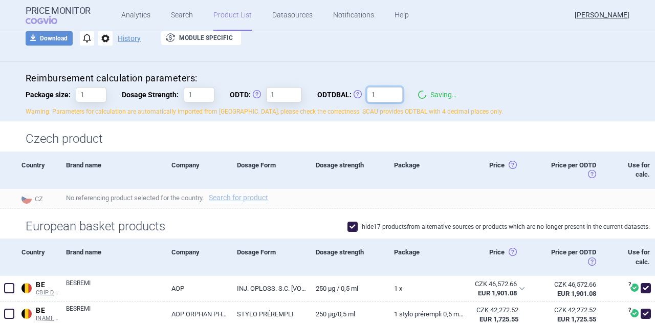
type input "1"
click at [496, 88] on div "Reimbursement calculation parameters: Package size: 1 Dosage Strength: 1 ODTD: …" at bounding box center [328, 94] width 604 height 44
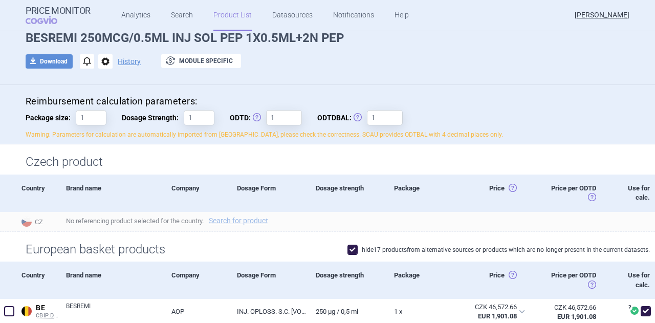
scroll to position [38, 0]
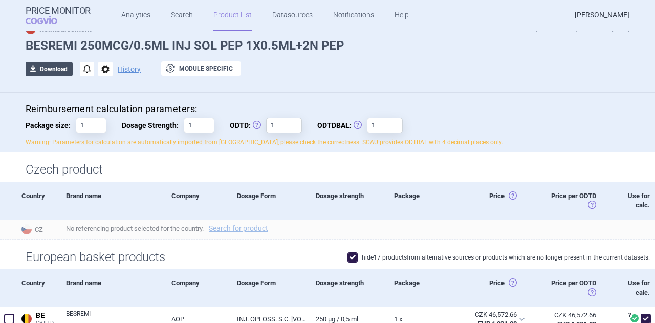
click at [52, 69] on button "download Download" at bounding box center [49, 69] width 47 height 14
select select "EUR"
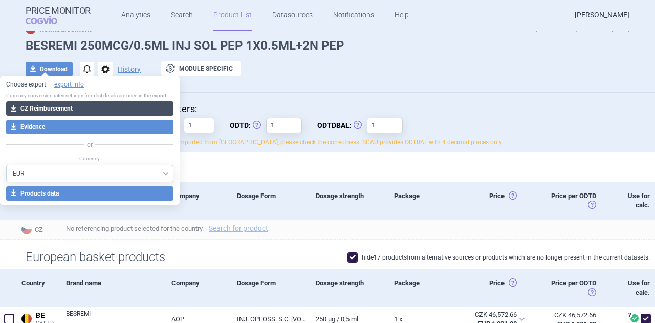
click at [58, 111] on button "download CZ Reimbursement" at bounding box center [89, 108] width 167 height 14
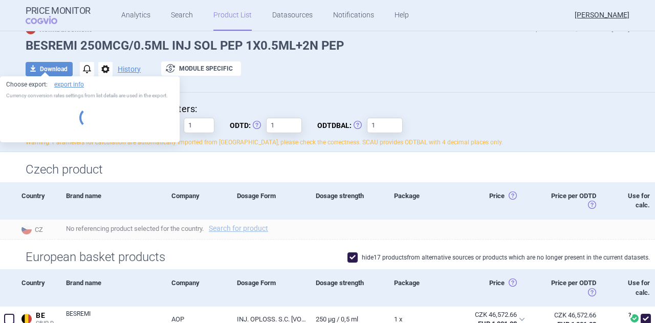
select select "EUR"
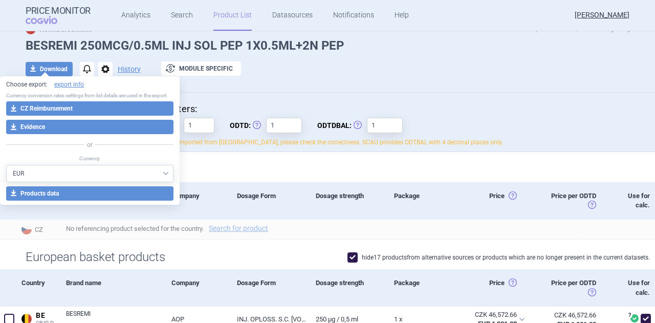
click at [325, 65] on div "download Download notifications options History exchange Module specific" at bounding box center [328, 68] width 604 height 15
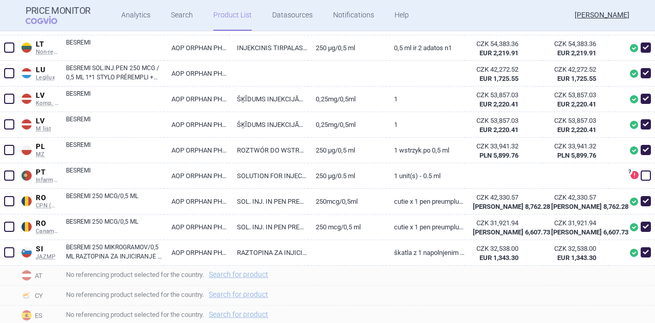
scroll to position [653, 0]
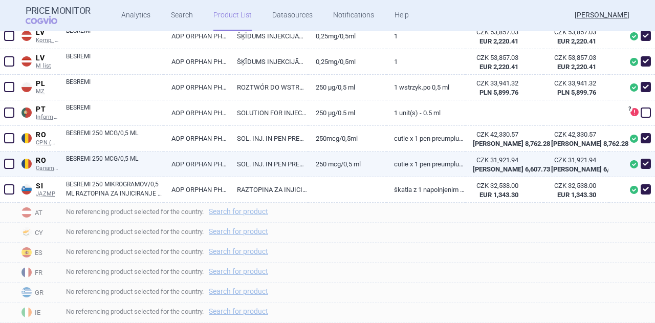
click at [641, 164] on span at bounding box center [646, 164] width 10 height 10
checkbox input "false"
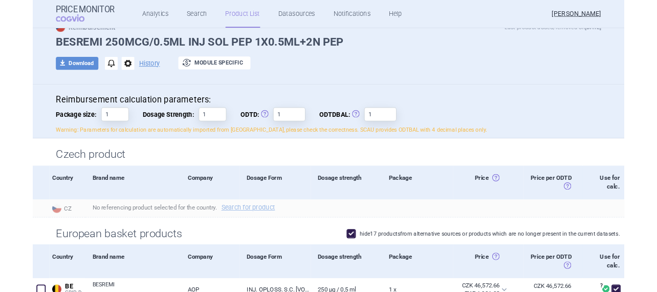
scroll to position [34, 0]
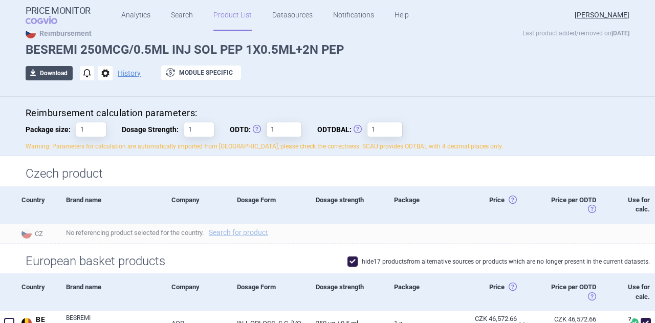
click at [54, 71] on button "download Download" at bounding box center [49, 73] width 47 height 14
select select "EUR"
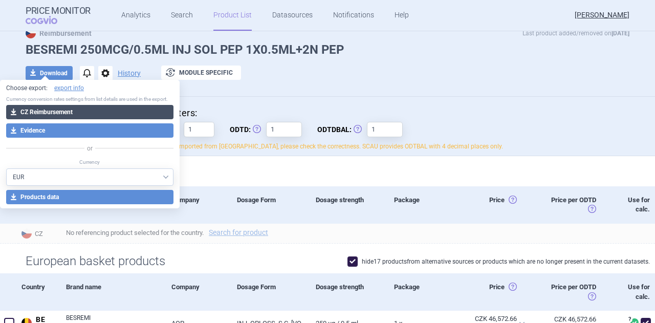
click at [68, 114] on button "download CZ Reimbursement" at bounding box center [89, 112] width 167 height 14
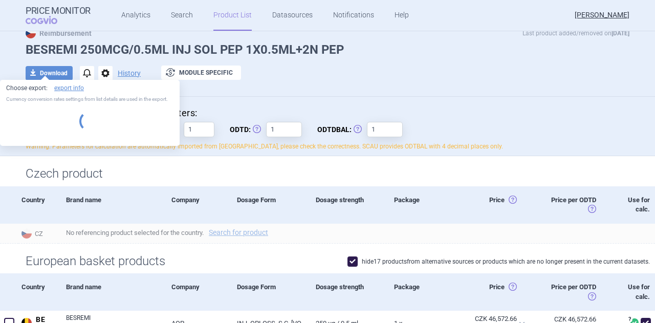
select select "EUR"
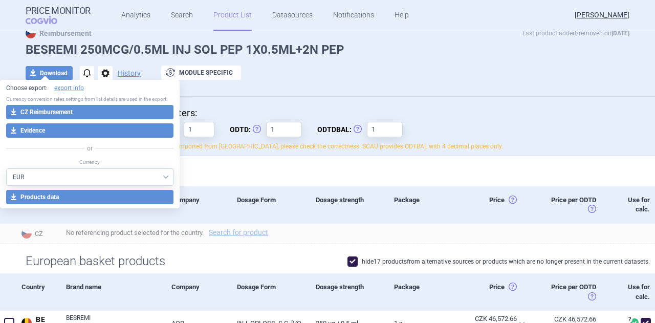
click at [414, 69] on div "download Download notifications options History exchange Module specific" at bounding box center [328, 72] width 604 height 15
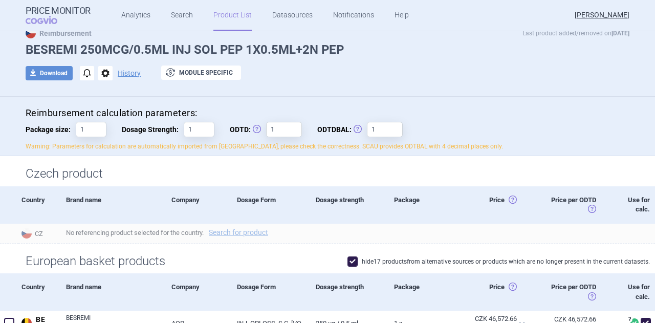
click at [414, 69] on div "download Download notifications options History exchange Module specific" at bounding box center [328, 72] width 604 height 15
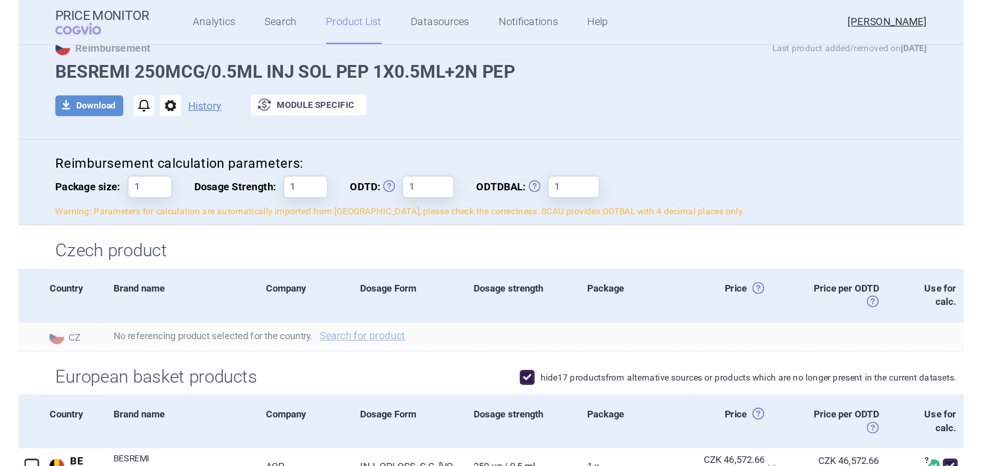
scroll to position [34, 0]
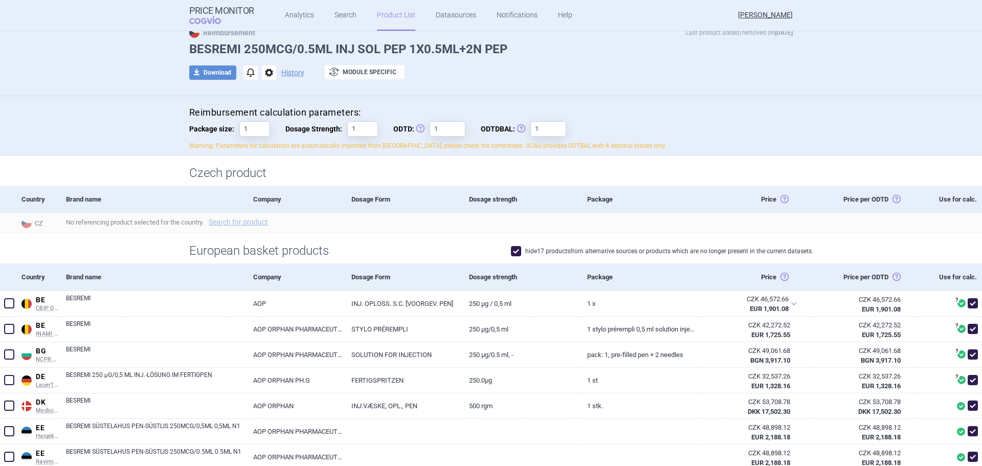
click at [113, 47] on div "Reimbursement Last product added/removed on [DATE] BESREMI 250MCG/0.5ML INJ SOL…" at bounding box center [491, 56] width 982 height 79
click at [106, 60] on div "Reimbursement Last product added/removed on [DATE] BESREMI 250MCG/0.5ML INJ SOL…" at bounding box center [491, 56] width 982 height 79
click at [102, 244] on div "European basket products hide 17 products from alternative sources or products …" at bounding box center [491, 248] width 982 height 30
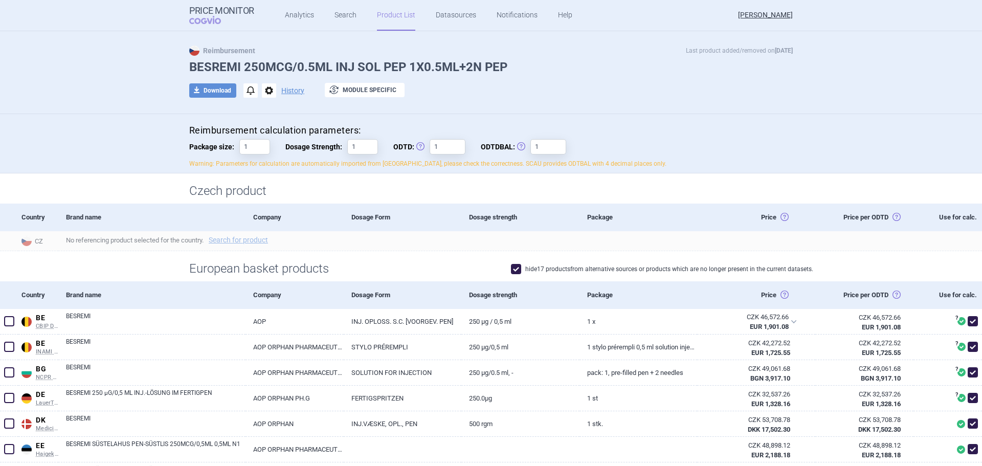
scroll to position [0, 0]
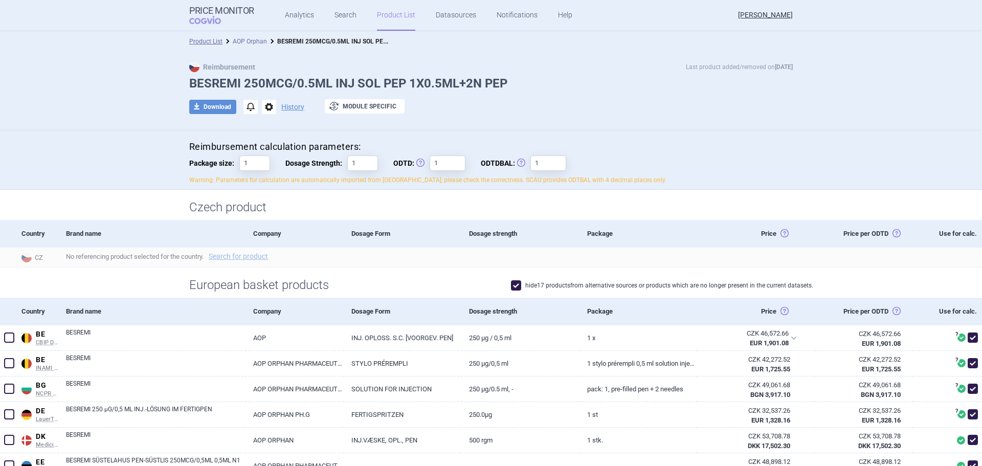
click at [255, 39] on link "AOP Orphan" at bounding box center [250, 41] width 34 height 7
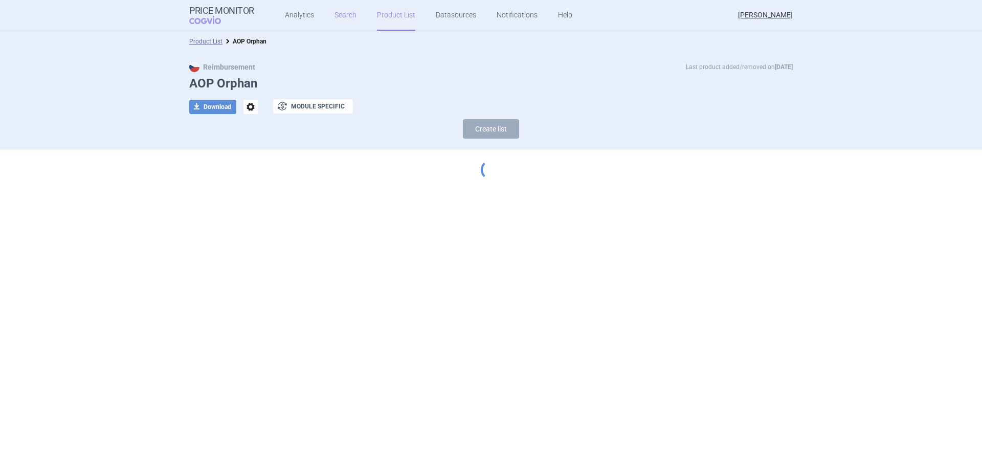
click at [345, 15] on link "Search" at bounding box center [346, 15] width 22 height 31
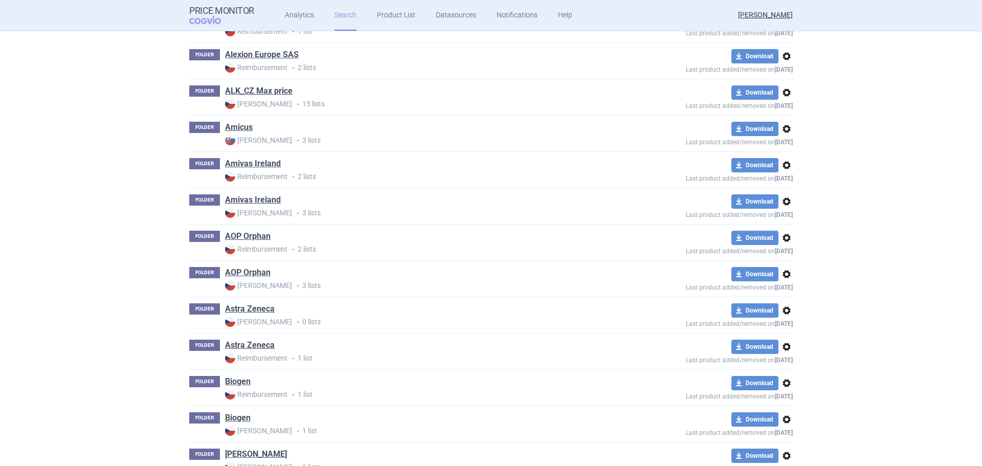
scroll to position [205, 0]
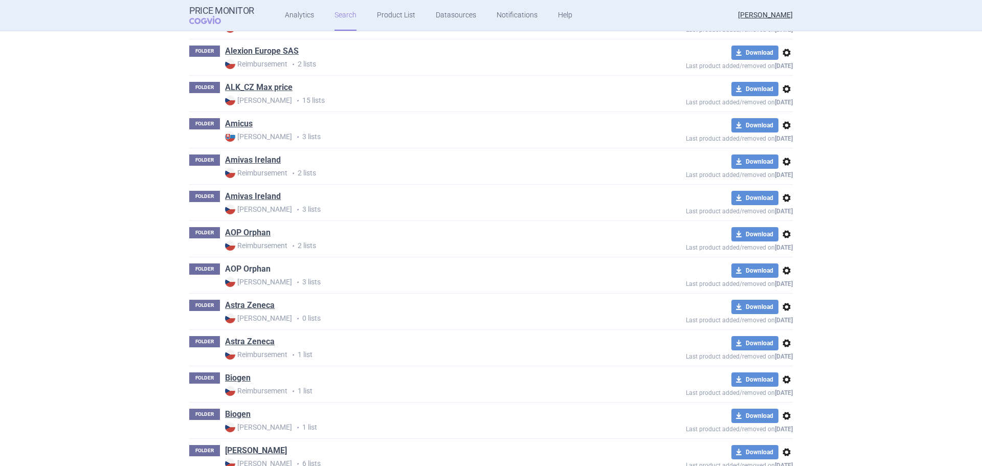
click at [248, 263] on link "AOP Orphan" at bounding box center [248, 268] width 46 height 11
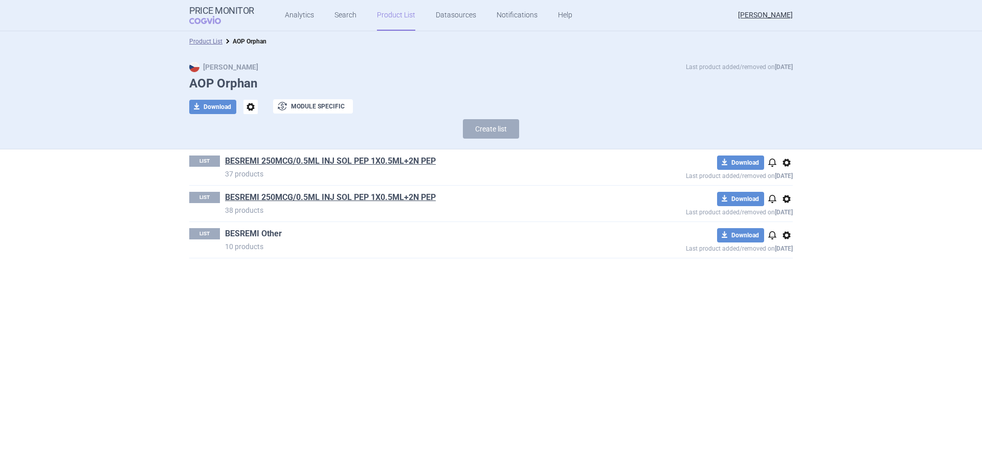
click at [250, 228] on link "BESREMI Other" at bounding box center [253, 233] width 57 height 11
click at [272, 198] on link "BESREMI 250MCG/0.5ML INJ SOL PEP 1X0.5ML+2N PEP" at bounding box center [330, 197] width 211 height 11
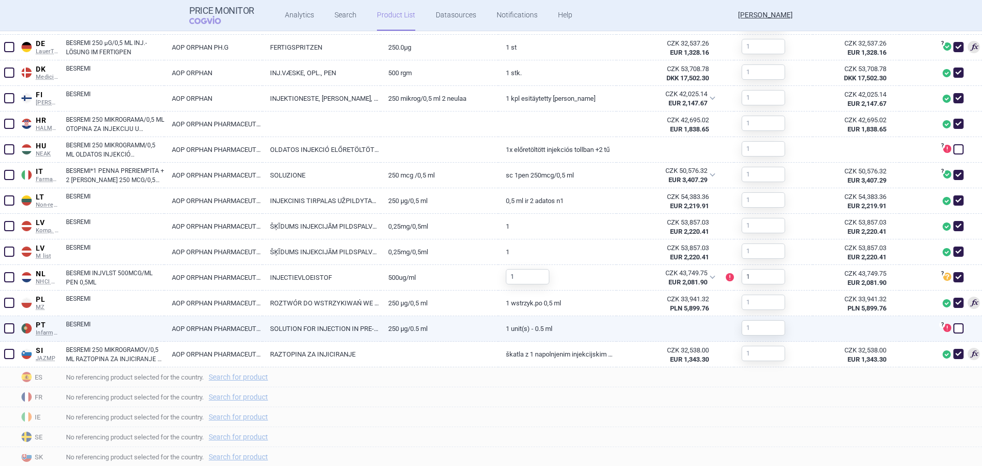
scroll to position [460, 0]
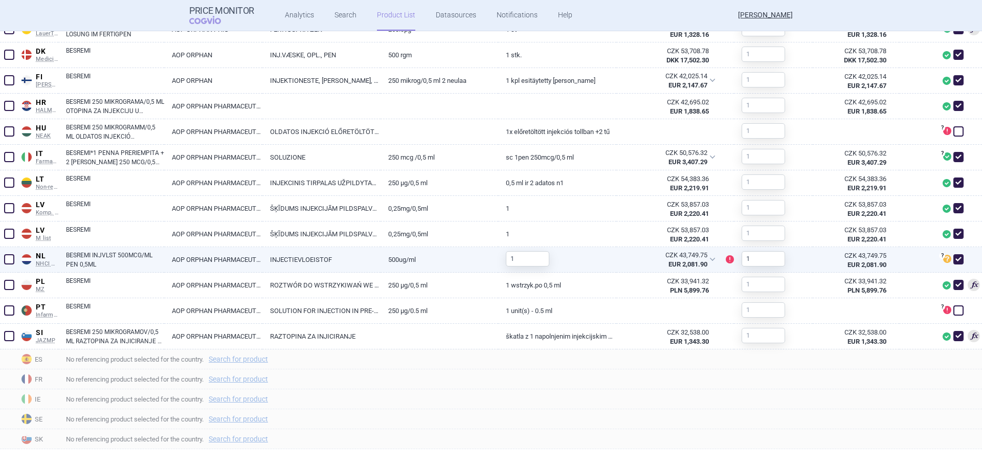
click at [654, 259] on span at bounding box center [959, 259] width 10 height 10
checkbox input "false"
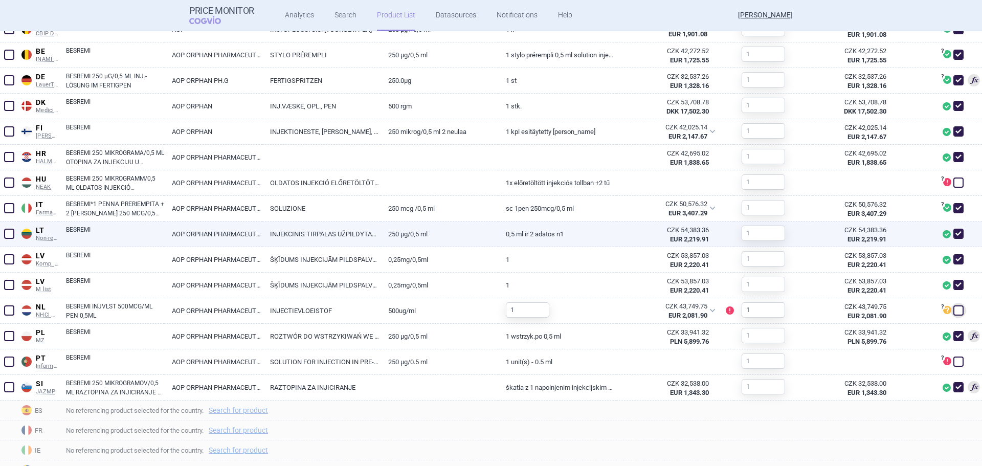
scroll to position [307, 0]
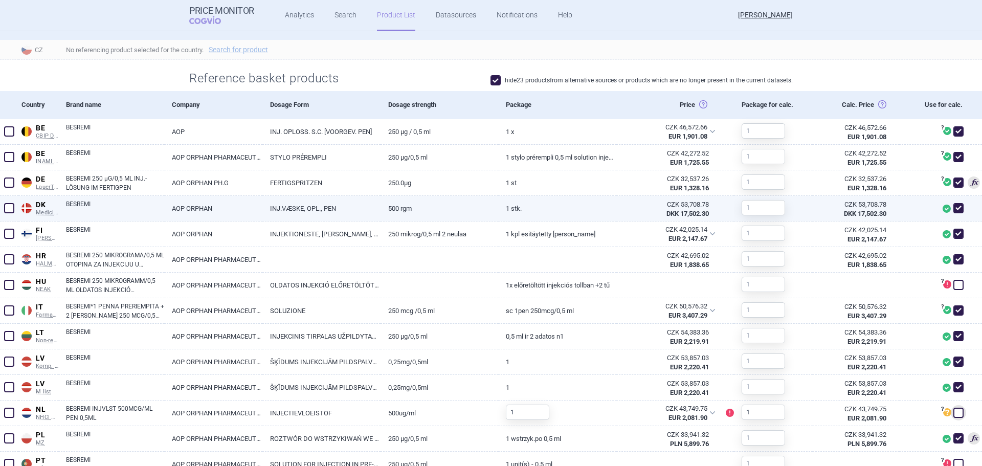
click at [654, 209] on span at bounding box center [959, 208] width 10 height 10
checkbox input "false"
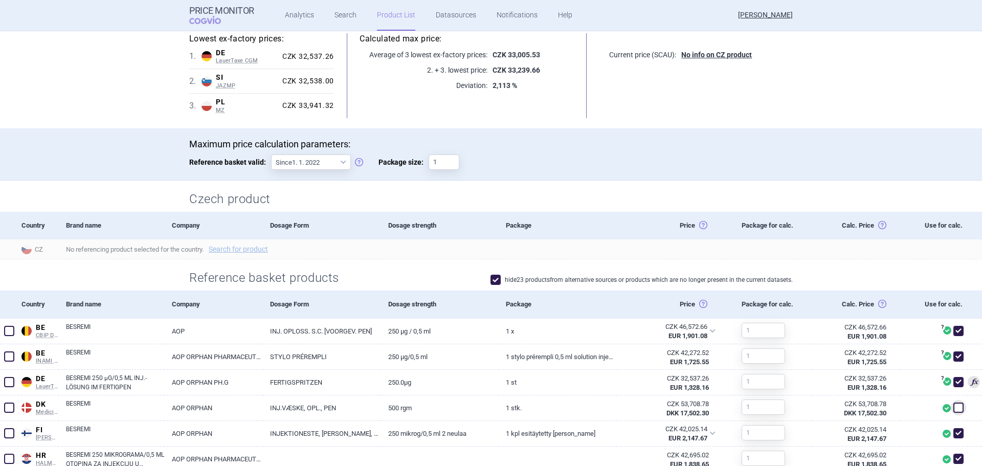
scroll to position [0, 0]
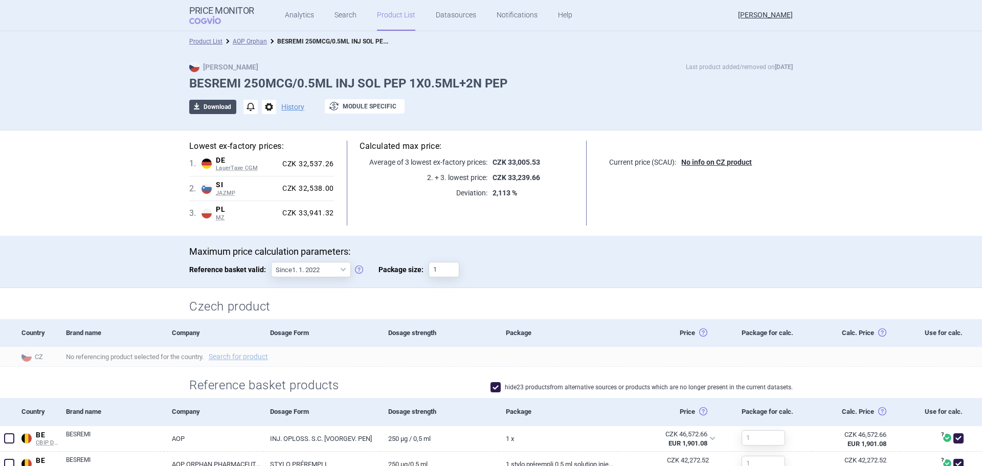
click at [209, 109] on button "download Download" at bounding box center [212, 107] width 47 height 14
select select "EUR"
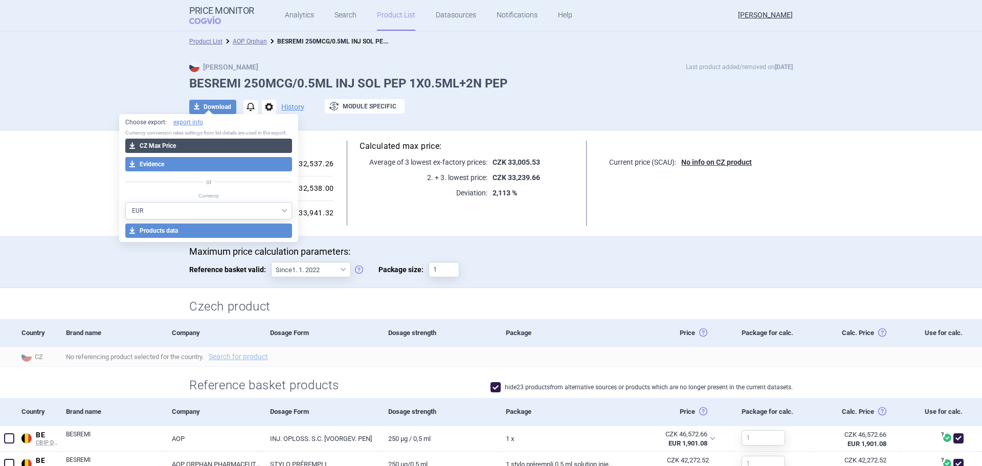
click at [197, 144] on button "download CZ Max Price" at bounding box center [208, 146] width 167 height 14
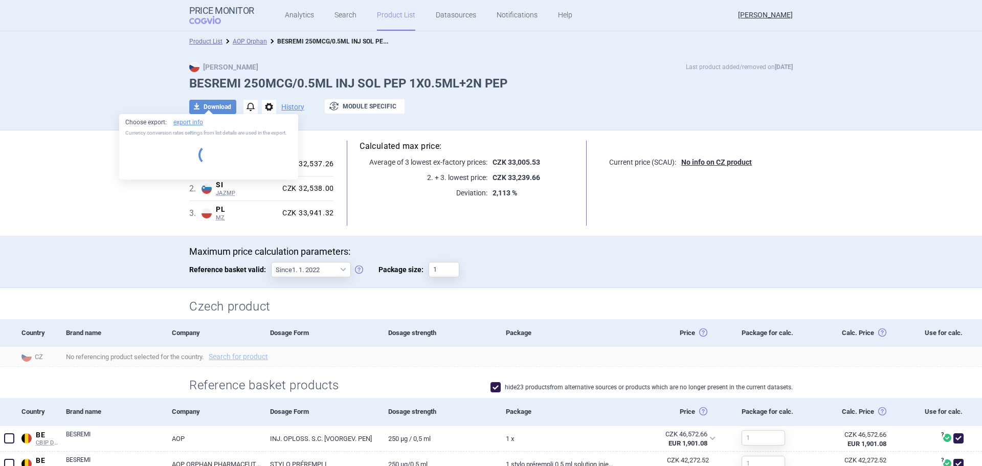
select select "EUR"
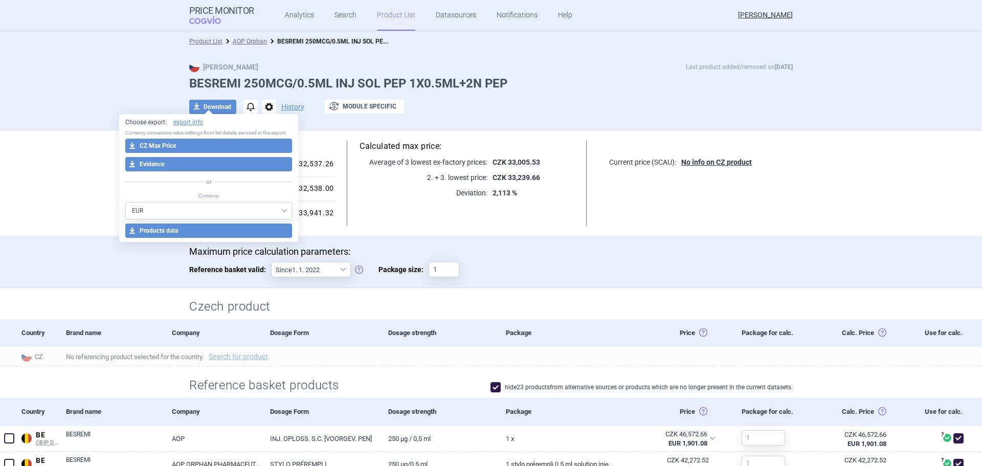
click at [412, 230] on div "Lowest ex-factory prices: 1 . DE LauerTaxe [MEDICAL_DATA] Germany LauerTaxe [ME…" at bounding box center [491, 182] width 645 height 105
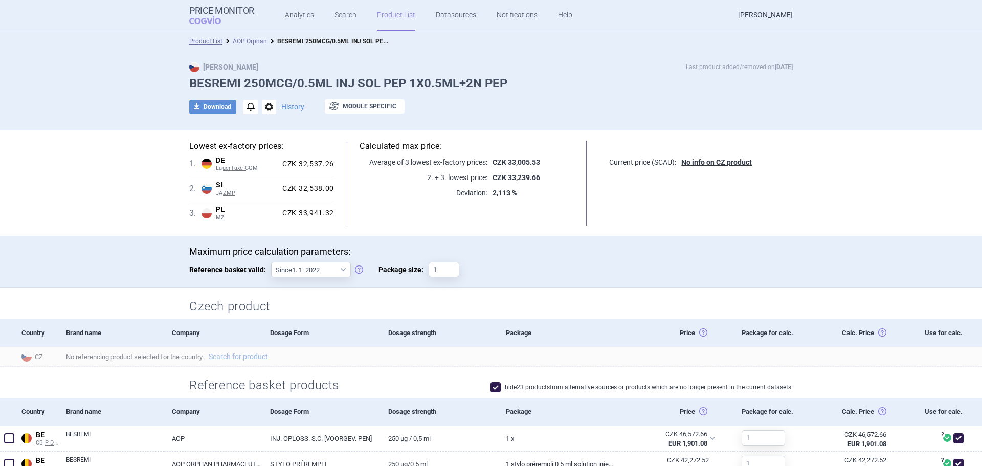
click at [247, 43] on link "AOP Orphan" at bounding box center [250, 41] width 34 height 7
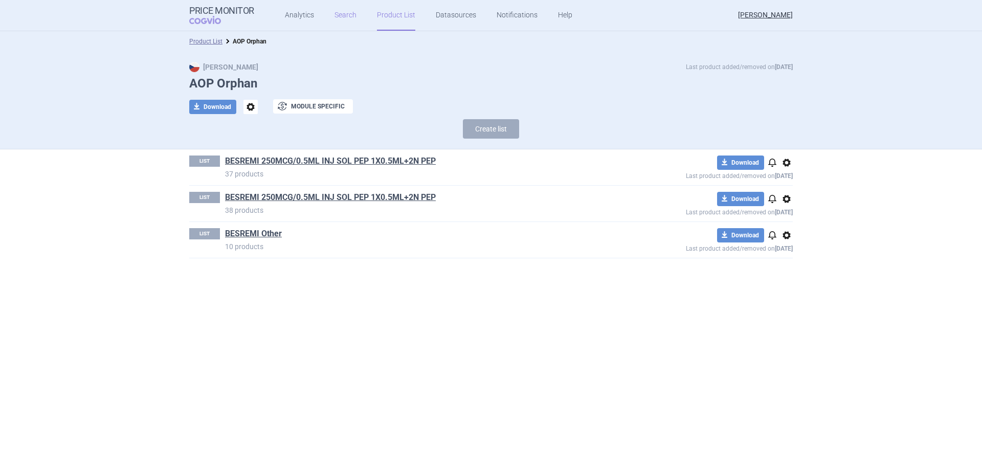
click at [347, 13] on link "Search" at bounding box center [346, 15] width 22 height 31
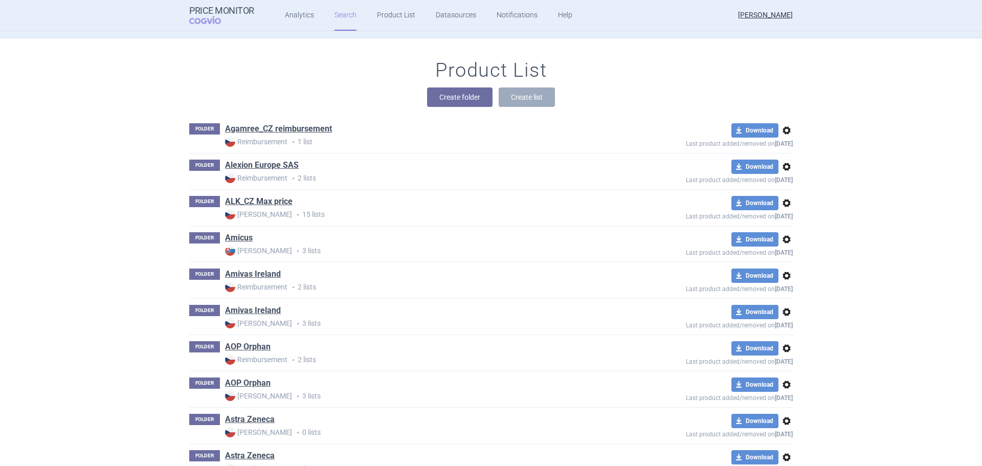
scroll to position [102, 0]
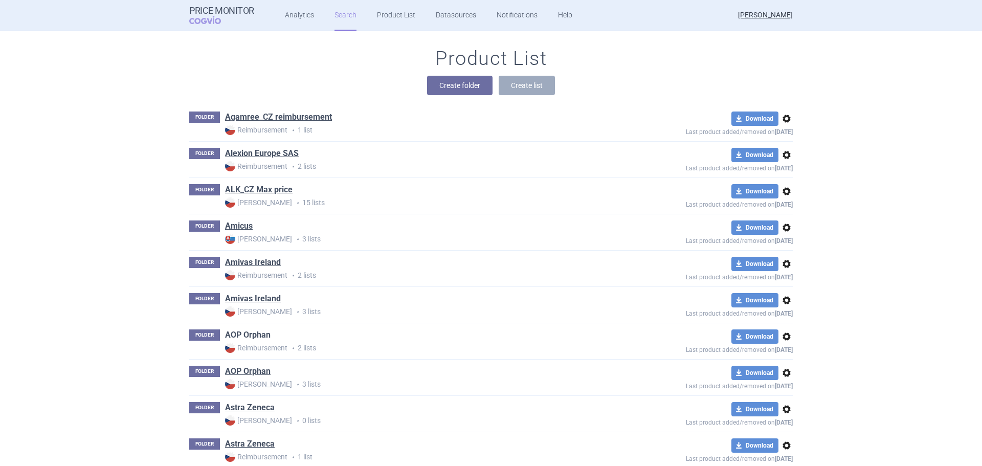
click at [263, 322] on link "AOP Orphan" at bounding box center [248, 334] width 46 height 11
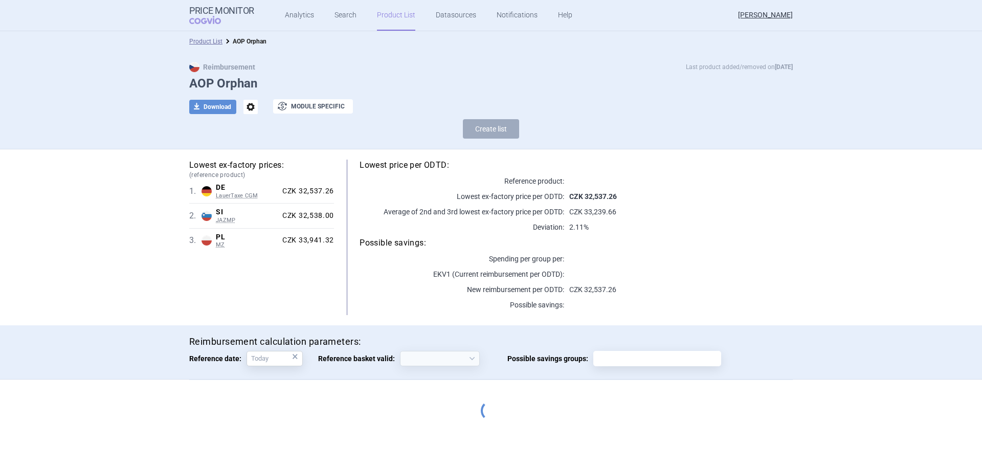
select select "[DATE]"
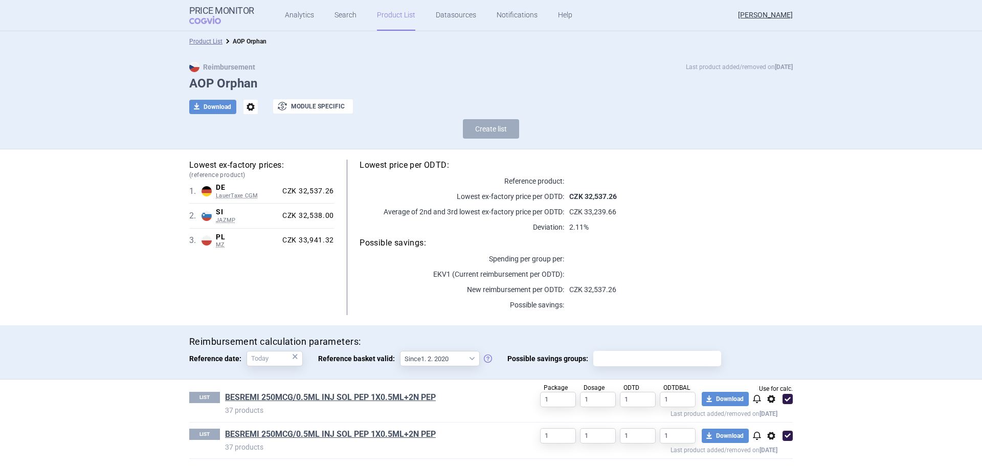
click at [654, 184] on p at bounding box center [678, 181] width 229 height 10
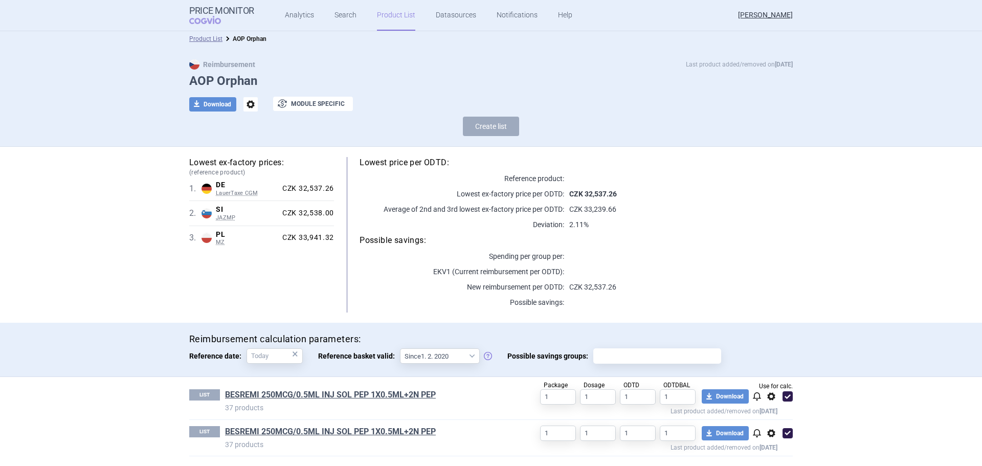
scroll to position [3, 0]
click at [654, 262] on section "Product List AOP Orphan Reimbursement Last product added/removed on [DATE] AOP …" at bounding box center [491, 248] width 982 height 435
click at [352, 322] on link "BESREMI 250MCG/0.5ML INJ SOL PEP 1X0.5ML+2N PEP" at bounding box center [330, 431] width 211 height 11
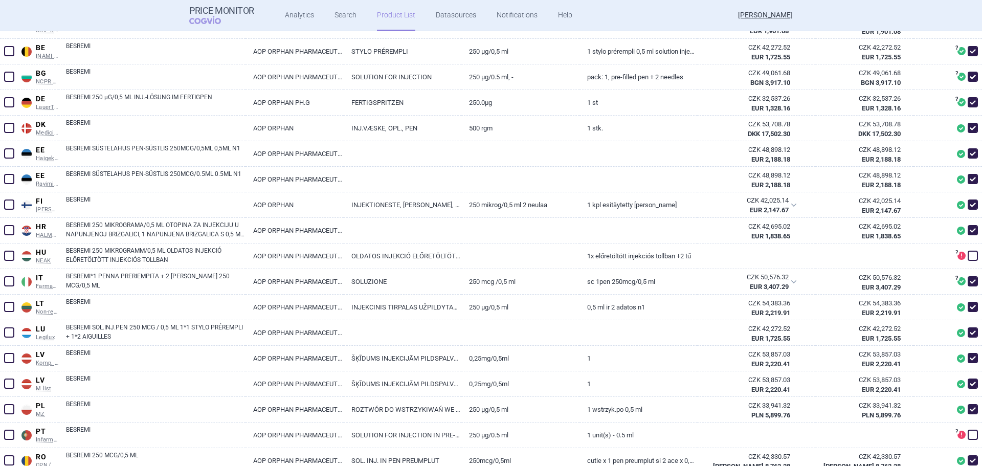
scroll to position [460, 0]
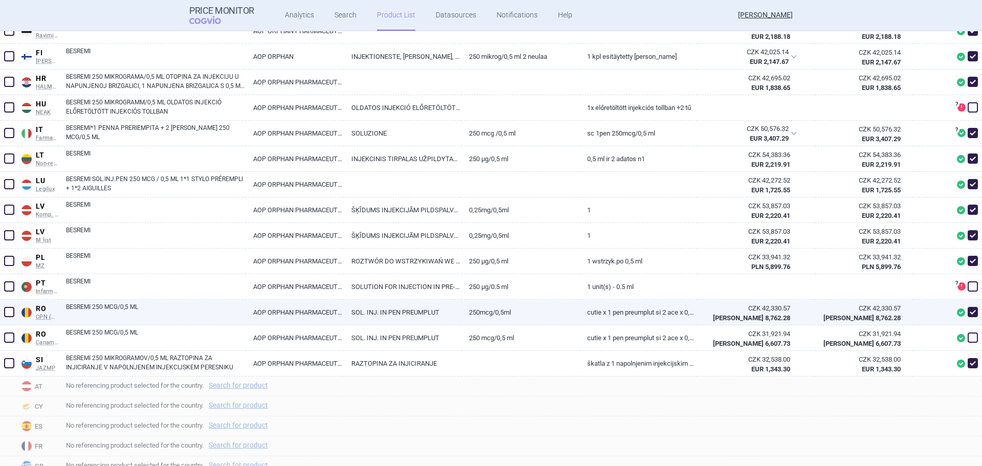
drag, startPoint x: 963, startPoint y: 338, endPoint x: 926, endPoint y: 324, distance: 39.6
click at [654, 322] on span at bounding box center [973, 338] width 10 height 10
checkbox input "true"
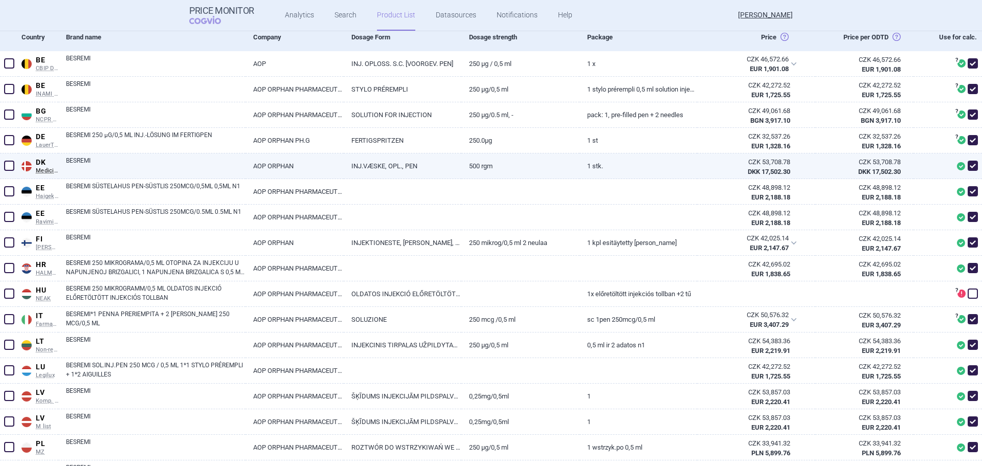
scroll to position [256, 0]
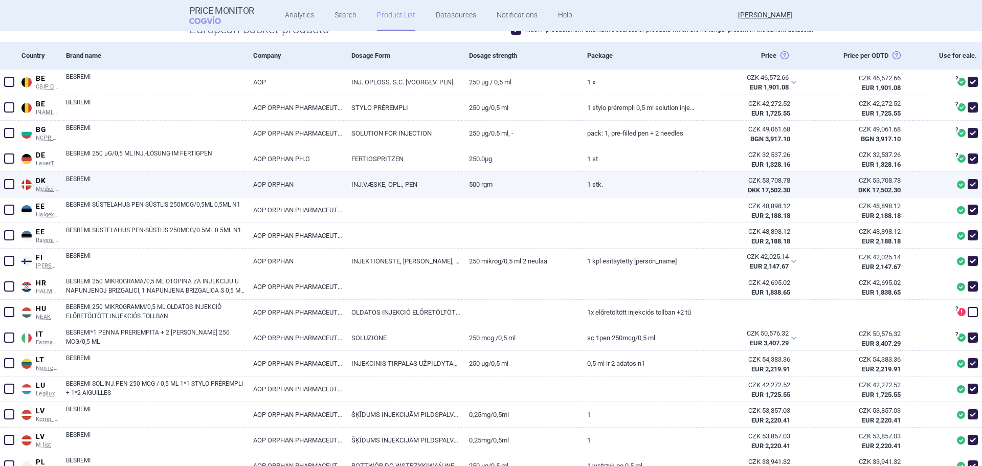
click at [654, 181] on span at bounding box center [973, 184] width 10 height 10
checkbox input "false"
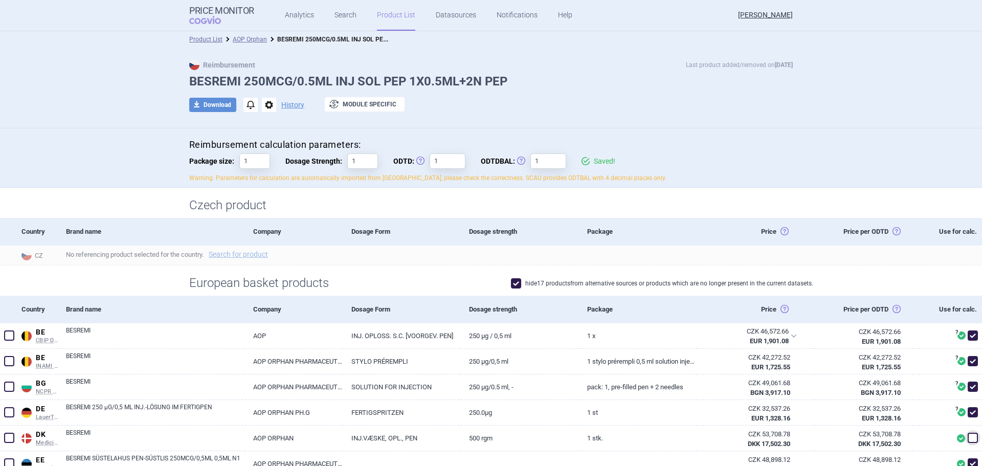
scroll to position [0, 0]
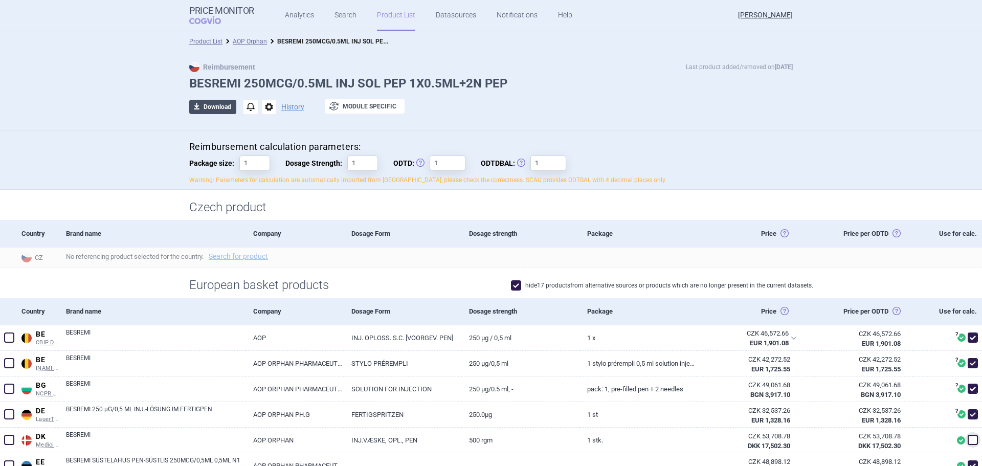
click at [206, 108] on button "download Download" at bounding box center [212, 107] width 47 height 14
select select "EUR"
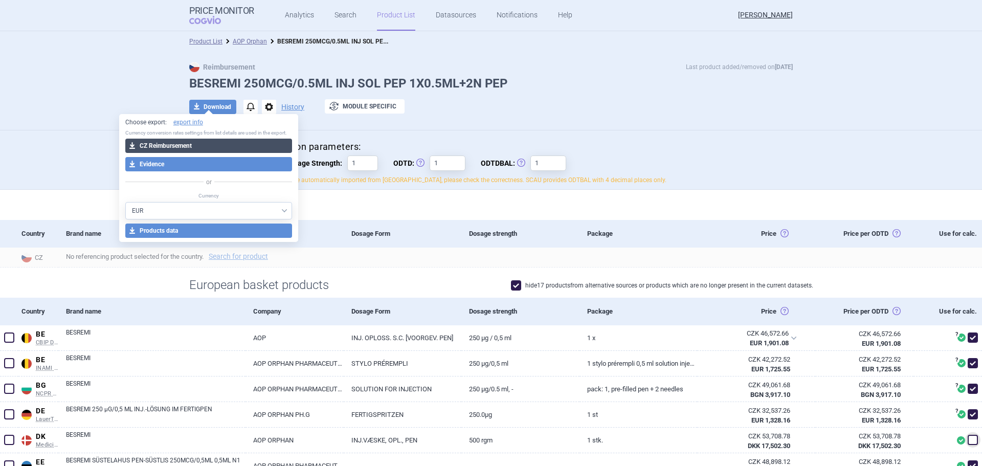
click at [192, 142] on button "download CZ Reimbursement" at bounding box center [208, 146] width 167 height 14
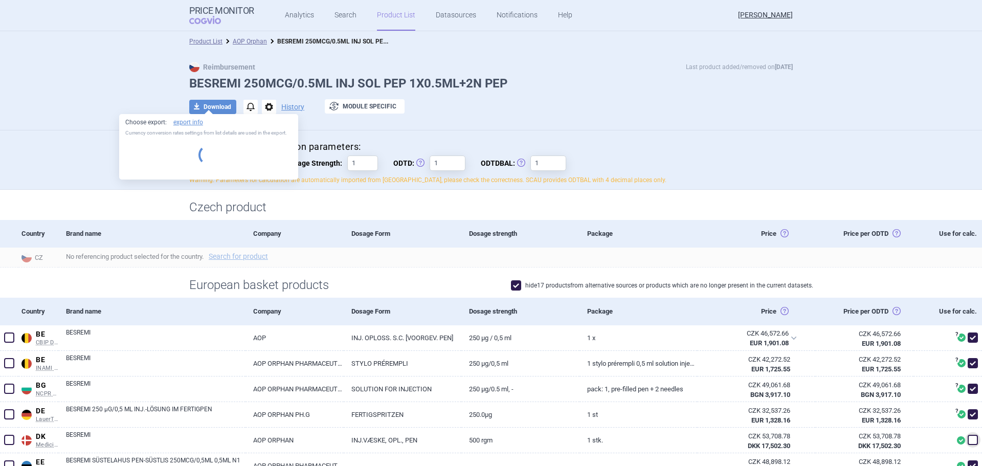
select select "EUR"
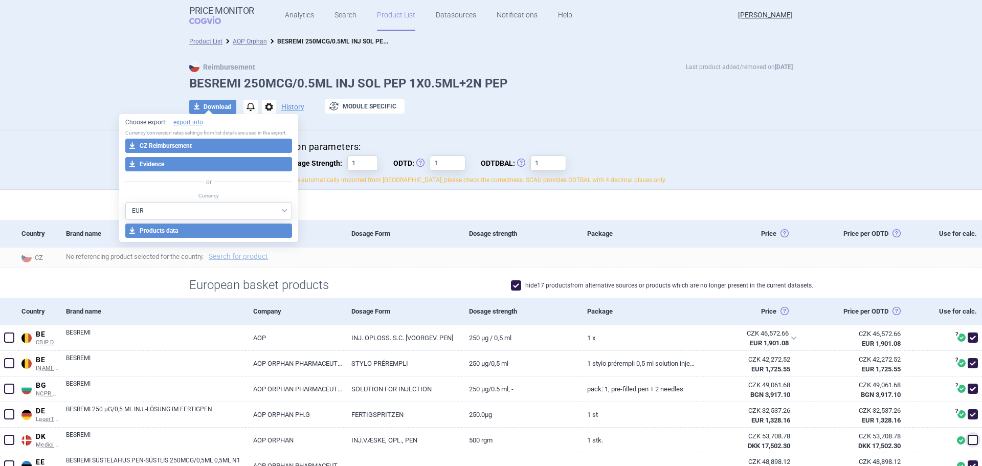
click at [124, 55] on div "Reimbursement Last product added/removed on [DATE] BESREMI 250MCG/0.5ML INJ SOL…" at bounding box center [491, 91] width 982 height 79
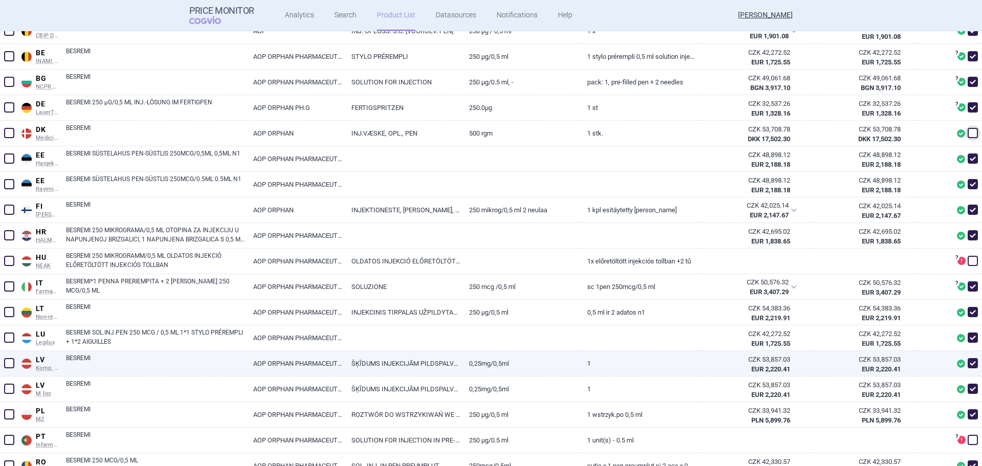
scroll to position [512, 0]
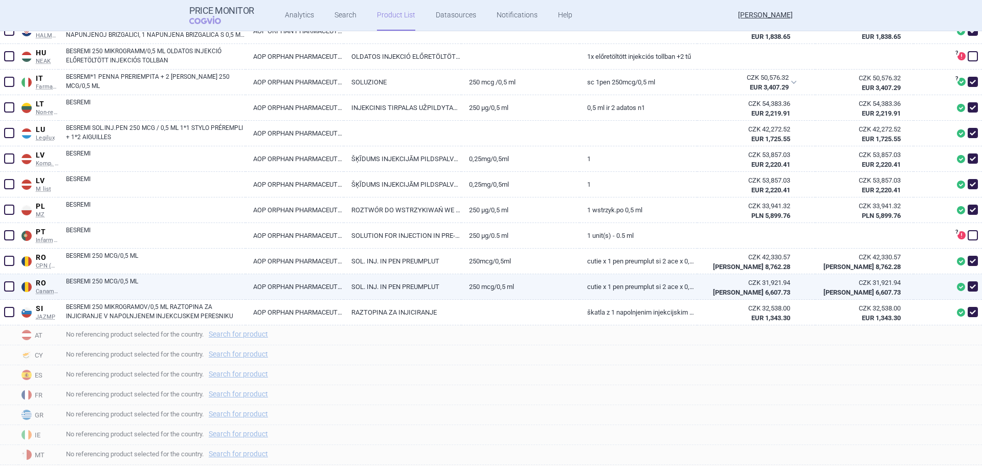
click at [654, 288] on span at bounding box center [973, 286] width 10 height 10
checkbox input "false"
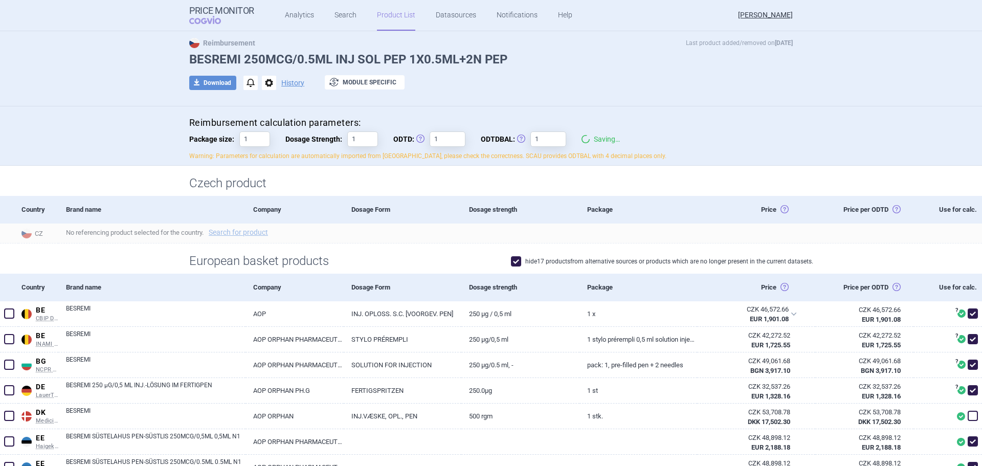
scroll to position [0, 0]
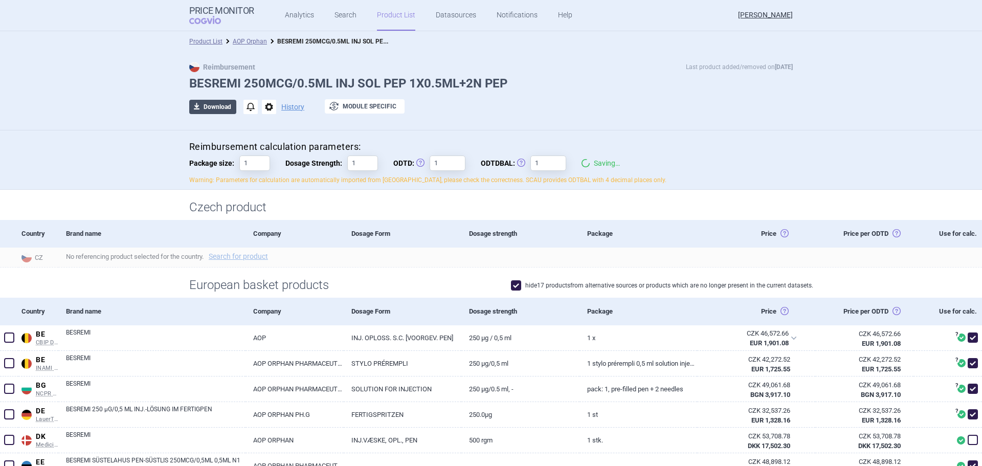
click at [204, 109] on button "download Download" at bounding box center [212, 107] width 47 height 14
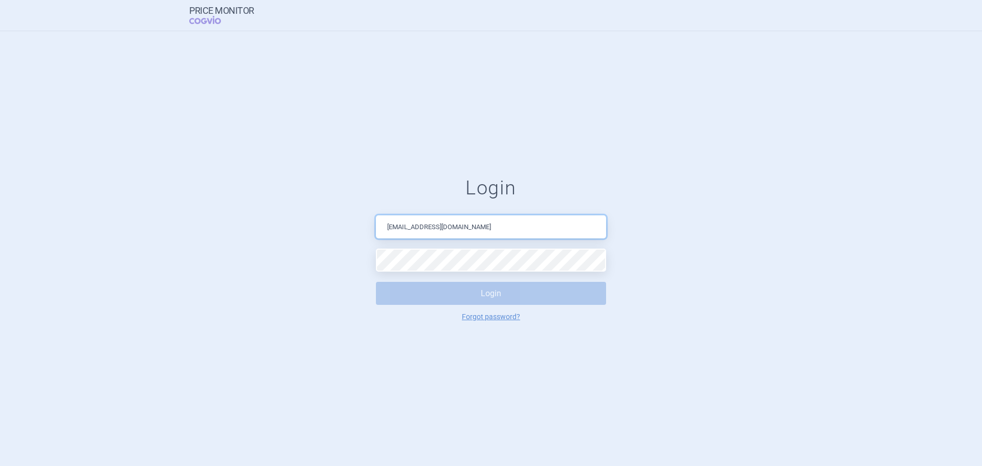
drag, startPoint x: 477, startPoint y: 233, endPoint x: 288, endPoint y: 235, distance: 189.8
click at [288, 235] on form "[PERSON_NAME] [PERSON_NAME][EMAIL_ADDRESS][DOMAIN_NAME] Login Forgot password?" at bounding box center [490, 248] width 941 height 144
type input "[PERSON_NAME][EMAIL_ADDRESS][DOMAIN_NAME]"
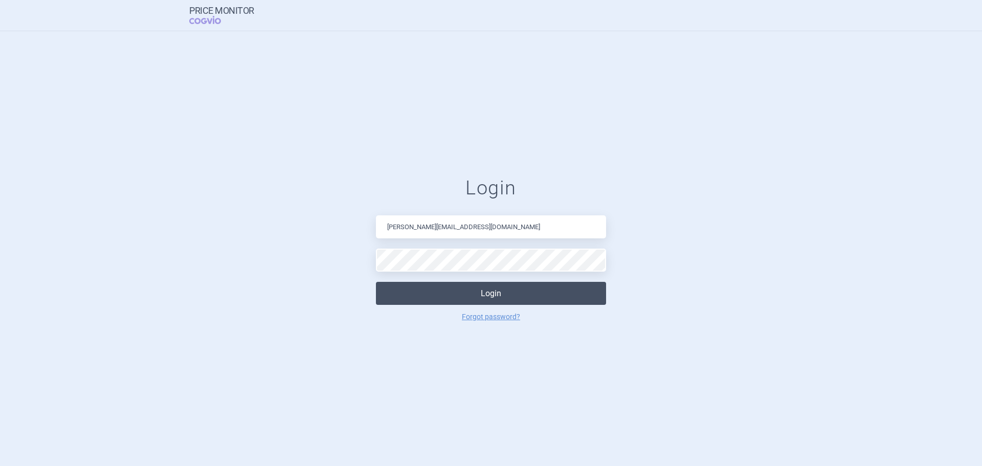
click at [467, 291] on button "Login" at bounding box center [491, 293] width 230 height 23
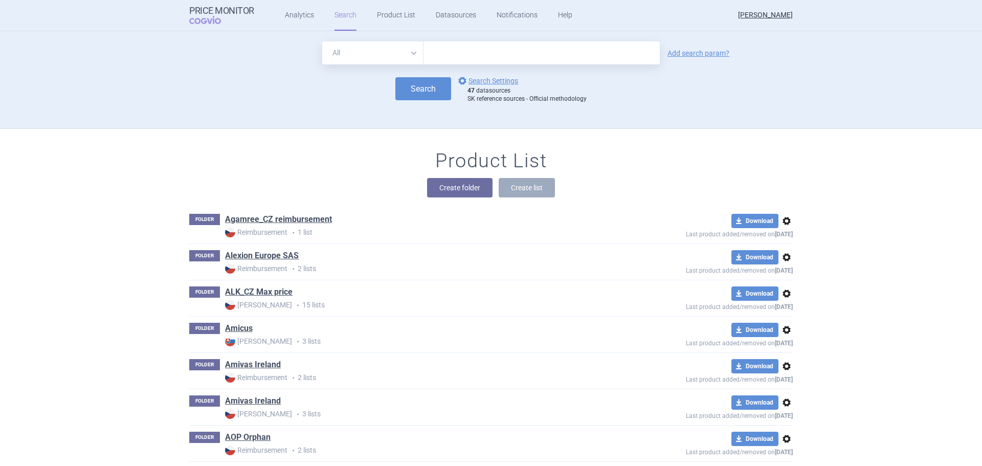
drag, startPoint x: 297, startPoint y: 18, endPoint x: 315, endPoint y: 18, distance: 17.9
click at [297, 18] on link "Analytics" at bounding box center [299, 15] width 29 height 31
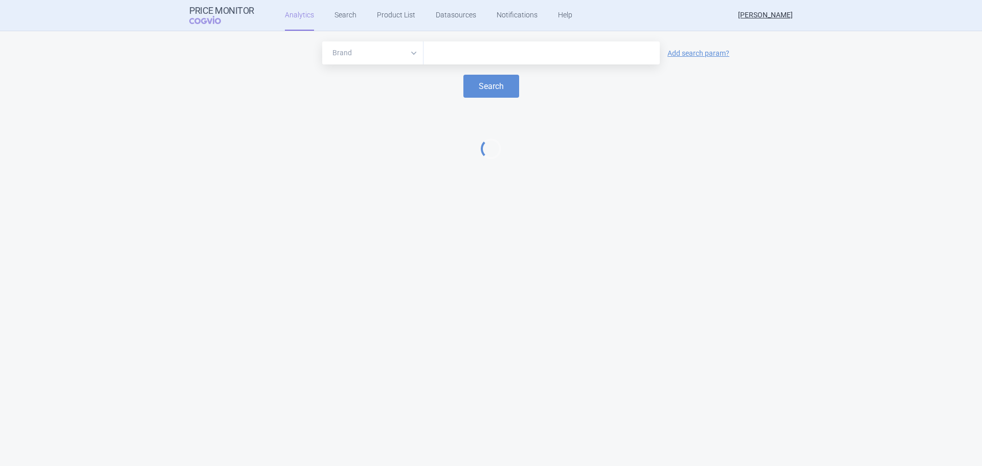
click at [520, 49] on input "text" at bounding box center [542, 53] width 226 height 13
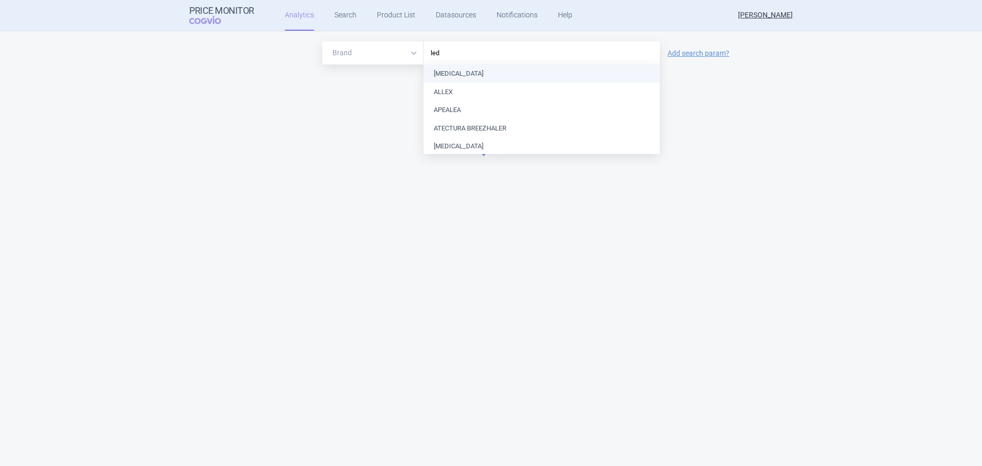
type input "leda"
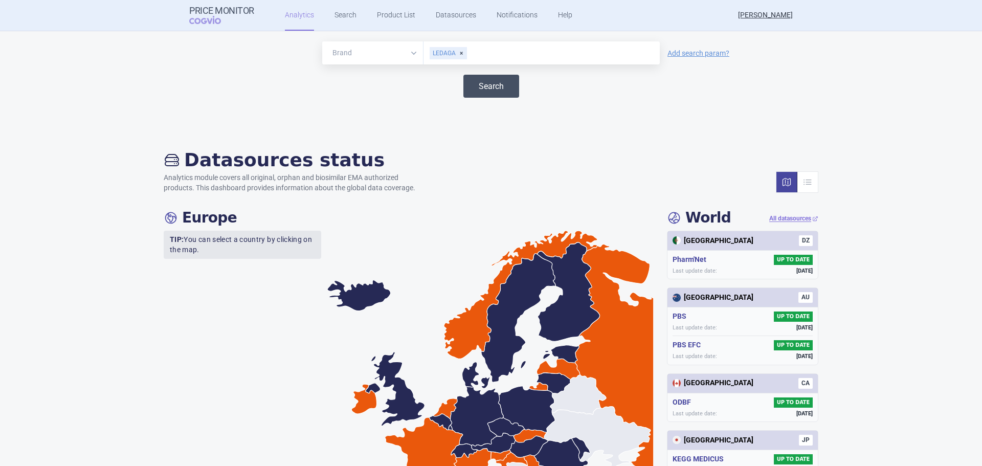
click at [482, 80] on button "Search" at bounding box center [491, 86] width 56 height 23
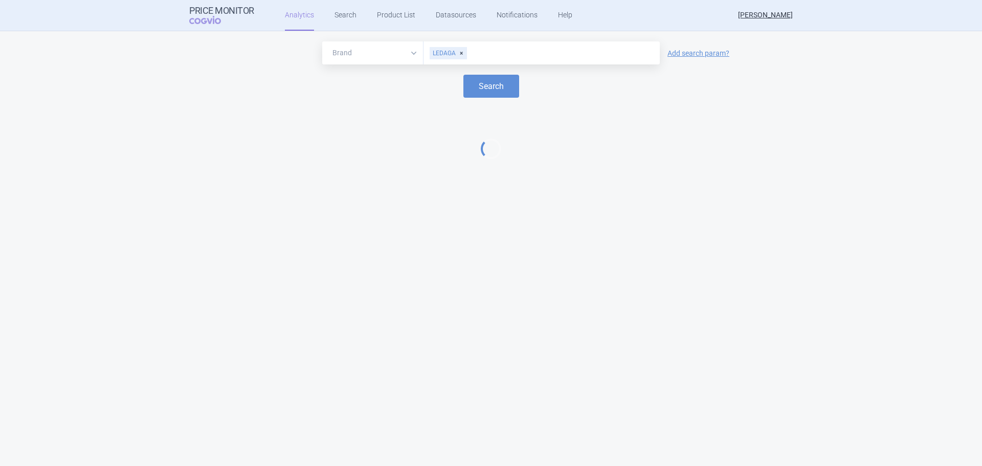
select select "EUR"
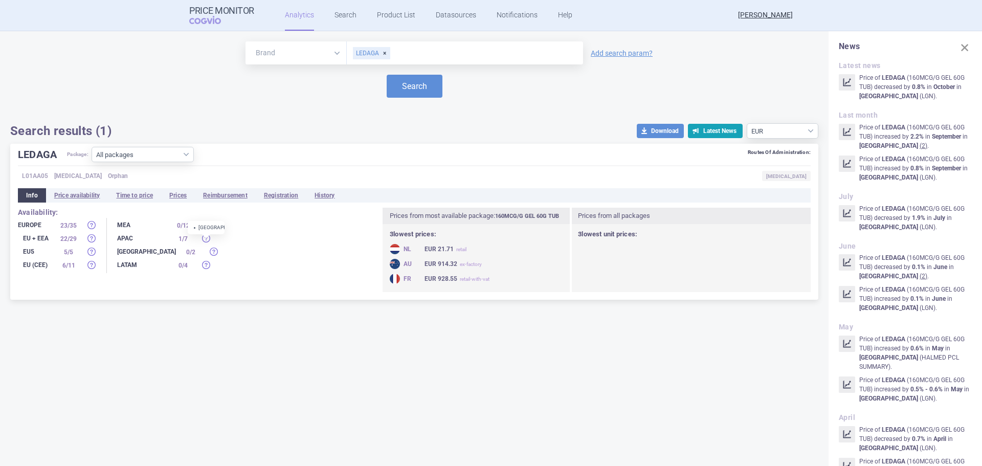
drag, startPoint x: 272, startPoint y: 288, endPoint x: 255, endPoint y: 262, distance: 30.9
click at [272, 288] on div "Availability: Europe 23 / 35 EU + EEA 22 / 29 EU5 5 / 5 EU (CEE) 6 / 11 MEA 0 /…" at bounding box center [414, 250] width 793 height 84
